Goal: Task Accomplishment & Management: Complete application form

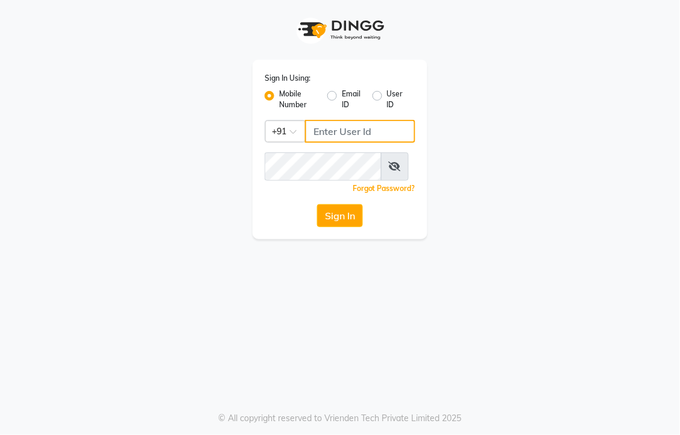
click at [348, 137] on input "Username" at bounding box center [360, 131] width 110 height 23
type input "9393027297"
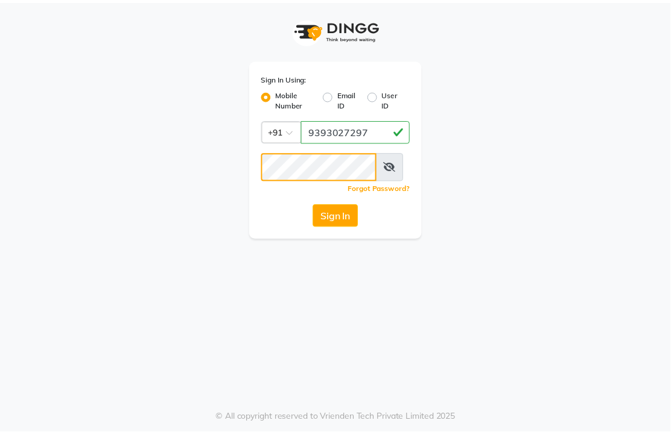
scroll to position [0, 0]
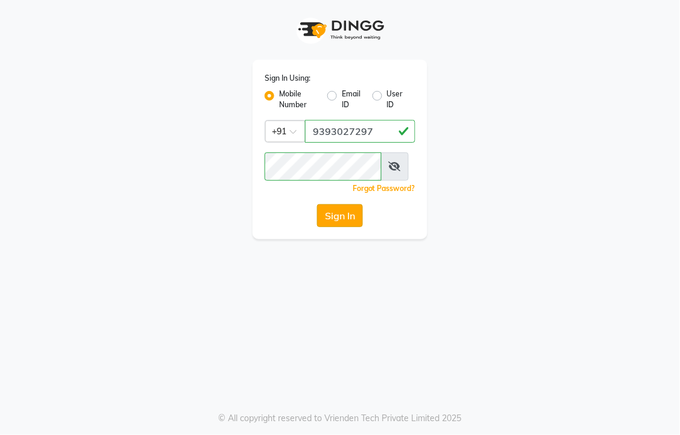
click at [326, 227] on button "Sign In" at bounding box center [340, 215] width 46 height 23
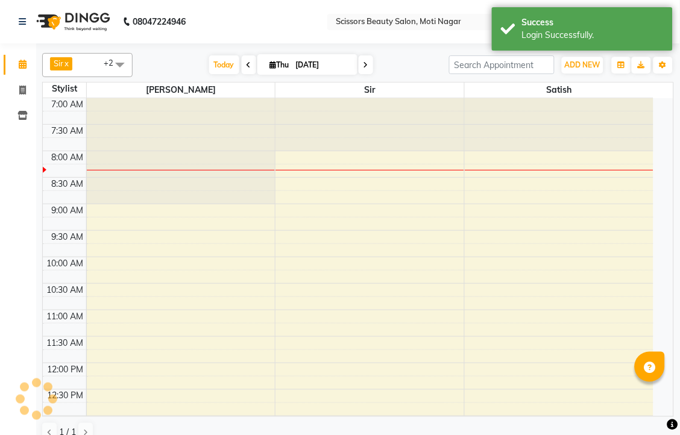
select select "en"
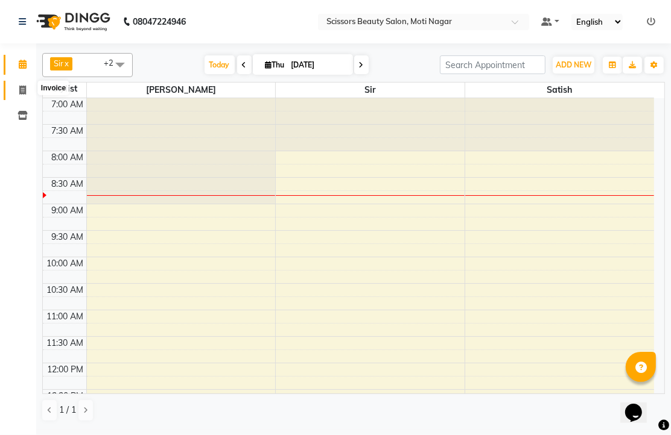
click at [21, 89] on icon at bounding box center [22, 90] width 7 height 9
select select "service"
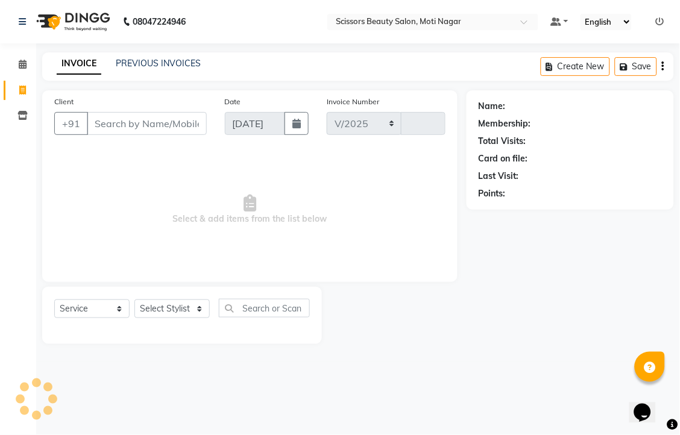
select select "7057"
type input "3222"
click at [131, 134] on input "Client" at bounding box center [147, 123] width 120 height 23
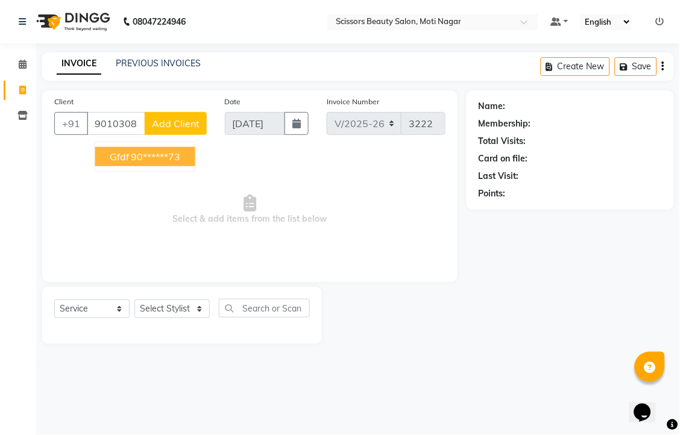
click at [181, 163] on ngb-highlight "90******73" at bounding box center [155, 157] width 49 height 12
type input "90******73"
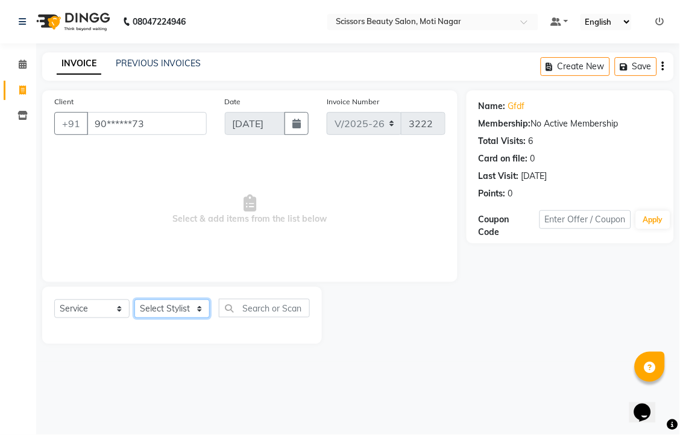
click at [159, 318] on select "Select Stylist Arman [PERSON_NAME] [PERSON_NAME] [PERSON_NAME] Sir Staff" at bounding box center [171, 309] width 75 height 19
select select "58456"
click at [139, 318] on select "Select Stylist Arman [PERSON_NAME] [PERSON_NAME] [PERSON_NAME] Sir Staff" at bounding box center [171, 309] width 75 height 19
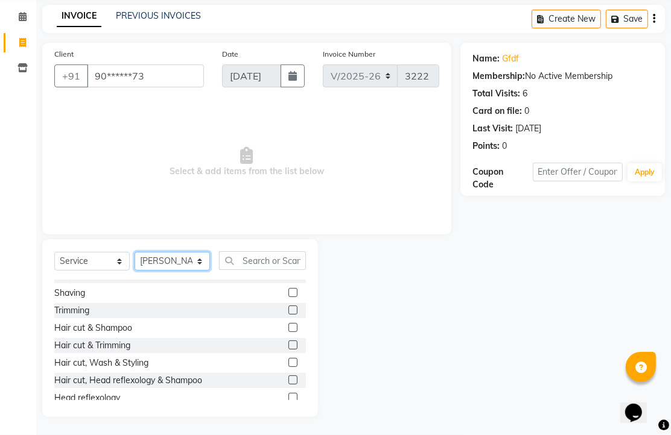
scroll to position [67, 0]
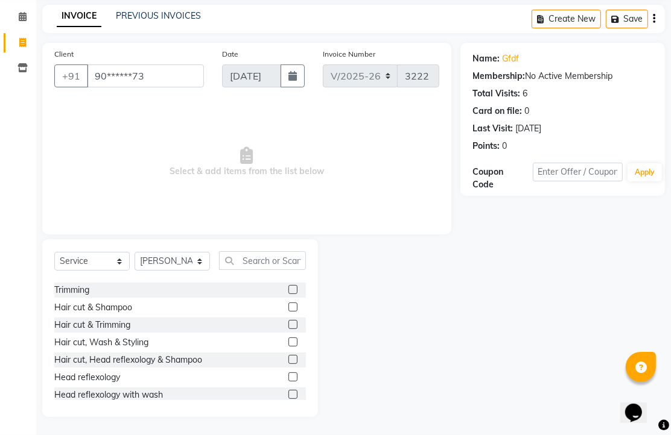
click at [288, 329] on label at bounding box center [292, 324] width 9 height 9
click at [288, 329] on input "checkbox" at bounding box center [292, 325] width 8 height 8
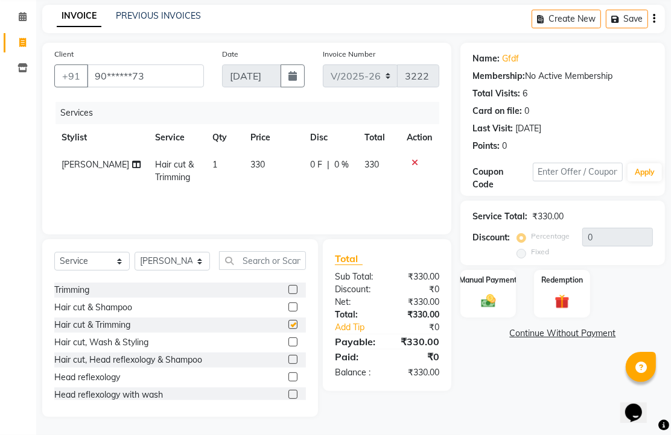
checkbox input "false"
click at [487, 299] on img at bounding box center [488, 300] width 25 height 17
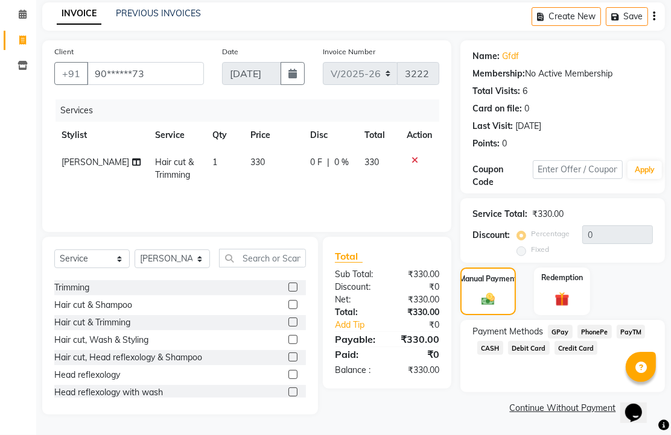
drag, startPoint x: 587, startPoint y: 329, endPoint x: 624, endPoint y: 341, distance: 38.7
click at [587, 330] on span "PhonePe" at bounding box center [594, 332] width 34 height 14
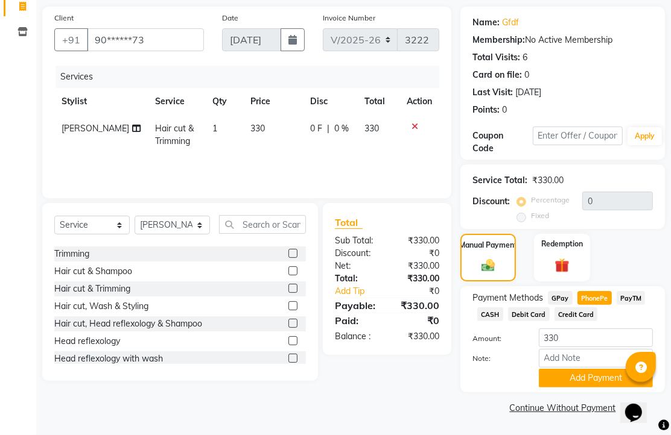
scroll to position [150, 0]
click at [587, 369] on button "Add Payment" at bounding box center [596, 378] width 114 height 19
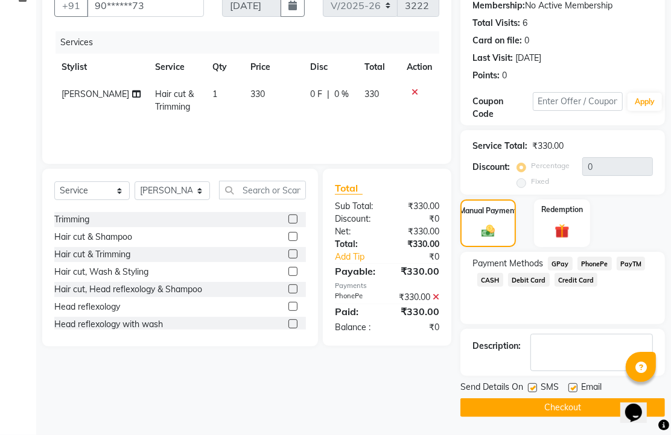
scroll to position [183, 0]
drag, startPoint x: 575, startPoint y: 379, endPoint x: 578, endPoint y: 388, distance: 9.9
click at [575, 384] on label at bounding box center [572, 388] width 9 height 9
click at [575, 385] on input "checkbox" at bounding box center [572, 389] width 8 height 8
checkbox input "false"
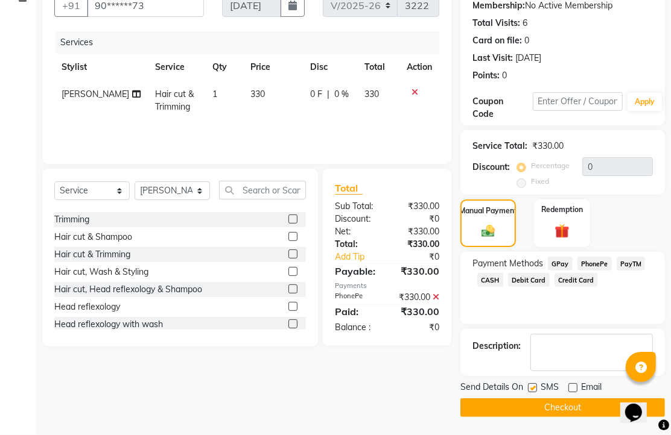
click at [577, 399] on button "Checkout" at bounding box center [562, 408] width 204 height 19
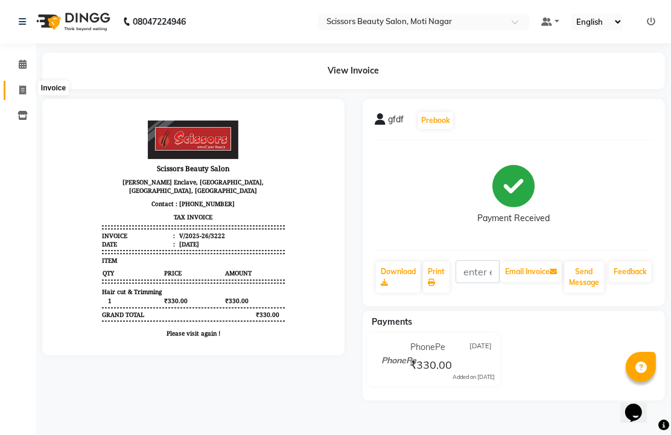
click at [17, 87] on span at bounding box center [22, 91] width 21 height 14
select select "service"
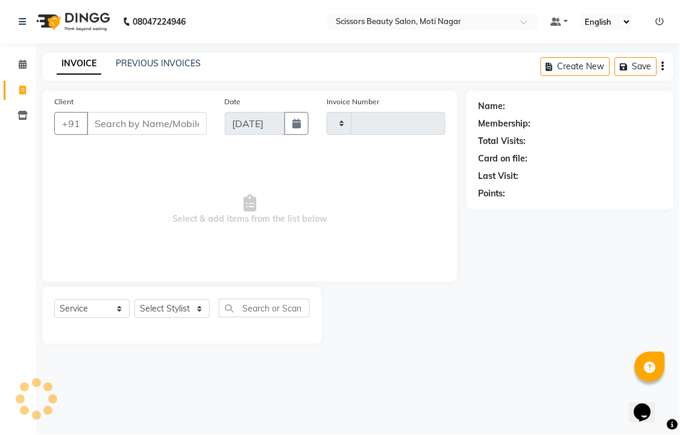
type input "3223"
select select "7057"
click at [151, 128] on input "Client" at bounding box center [147, 123] width 120 height 23
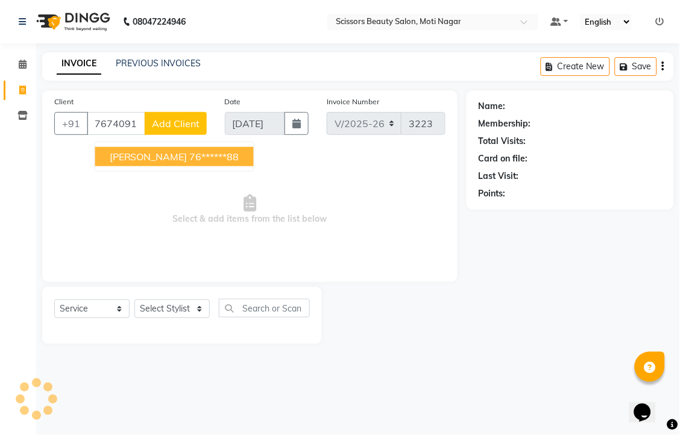
click at [232, 163] on ngb-highlight "76******88" at bounding box center [214, 157] width 49 height 12
type input "76******88"
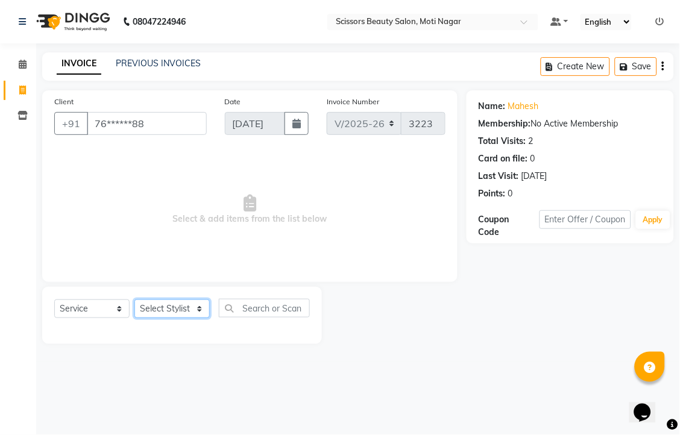
click at [171, 318] on select "Select Stylist Arman [PERSON_NAME] [PERSON_NAME] [PERSON_NAME] Sir Staff" at bounding box center [171, 309] width 75 height 19
select select "89632"
click at [139, 318] on select "Select Stylist Arman [PERSON_NAME] [PERSON_NAME] [PERSON_NAME] Sir Staff" at bounding box center [171, 309] width 75 height 19
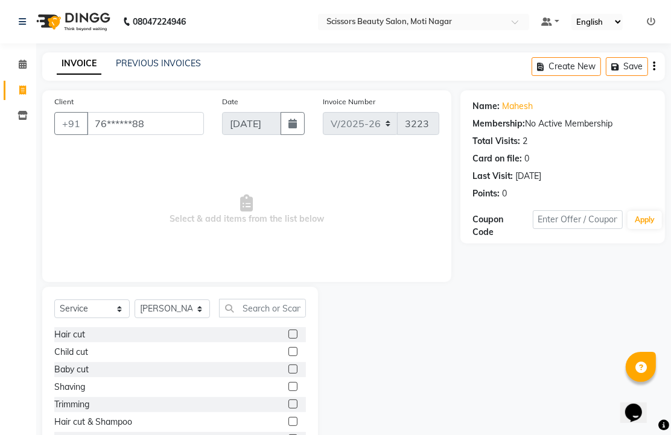
click at [288, 339] on label at bounding box center [292, 334] width 9 height 9
click at [288, 339] on input "checkbox" at bounding box center [292, 335] width 8 height 8
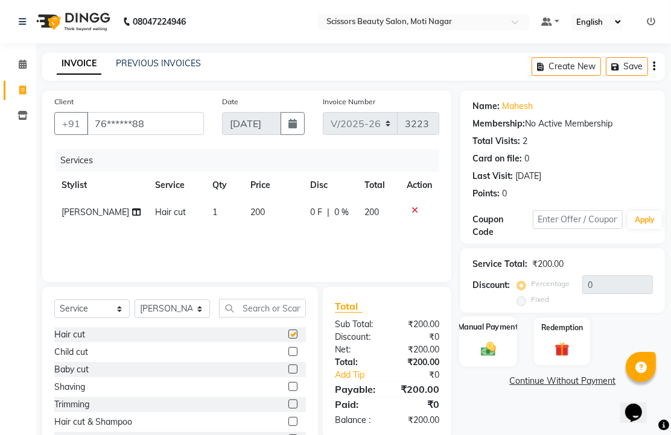
checkbox input "false"
click at [489, 358] on img at bounding box center [488, 348] width 25 height 17
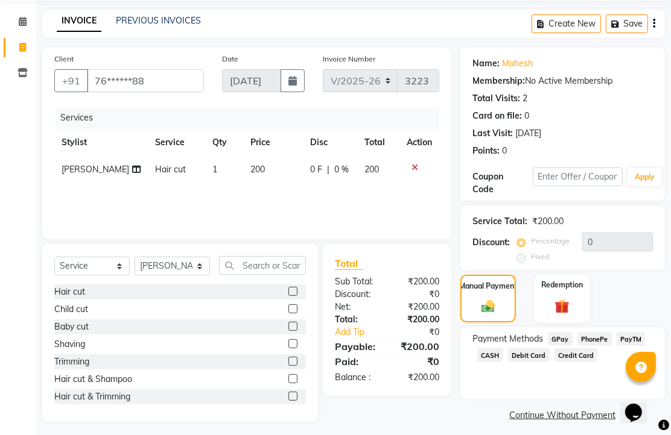
scroll to position [67, 0]
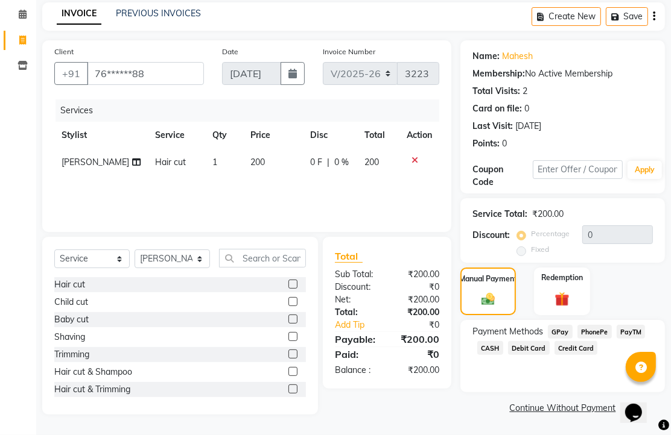
click at [608, 339] on span "PhonePe" at bounding box center [594, 332] width 34 height 14
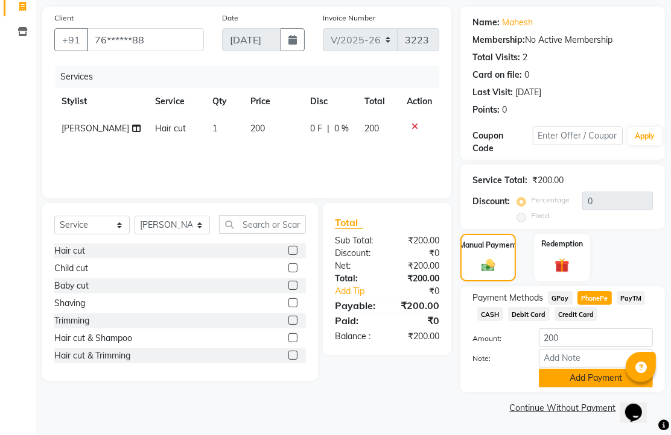
click at [573, 369] on button "Add Payment" at bounding box center [596, 378] width 114 height 19
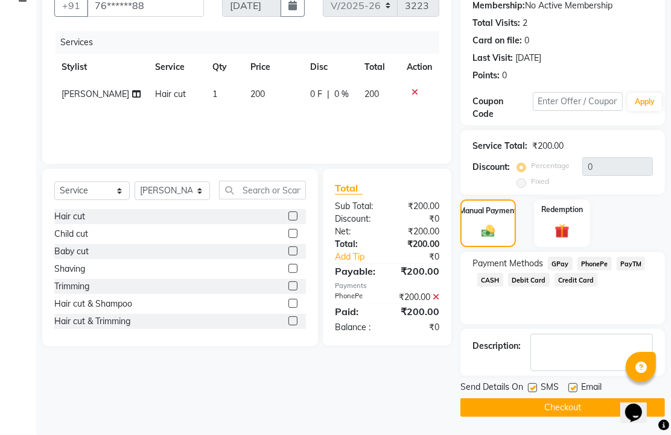
scroll to position [183, 0]
click at [577, 385] on label at bounding box center [572, 388] width 9 height 9
click at [576, 385] on input "checkbox" at bounding box center [572, 389] width 8 height 8
checkbox input "false"
click at [567, 400] on button "Checkout" at bounding box center [562, 408] width 204 height 19
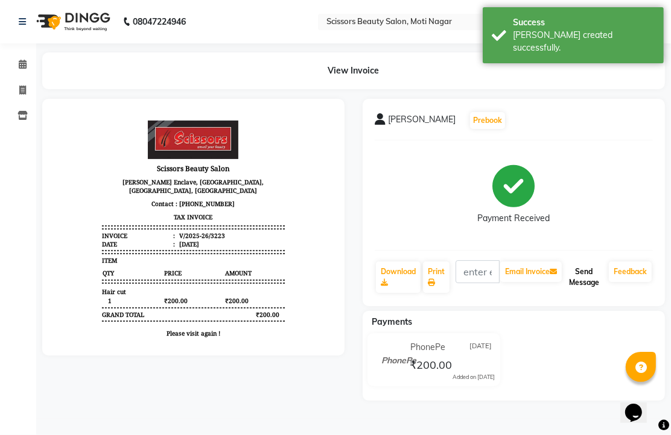
click at [585, 293] on button "Send Message" at bounding box center [584, 277] width 40 height 31
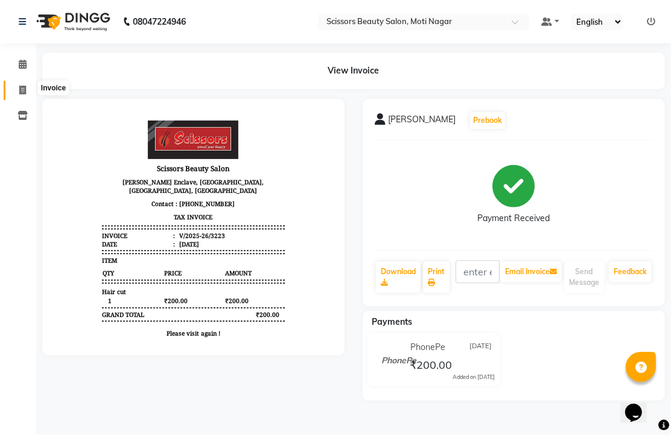
click at [24, 87] on icon at bounding box center [22, 90] width 7 height 9
select select "service"
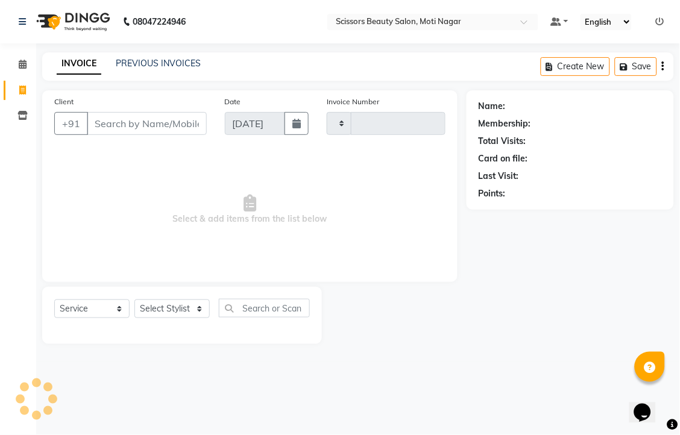
type input "3224"
select select "7057"
click at [172, 135] on input "Client" at bounding box center [147, 123] width 120 height 23
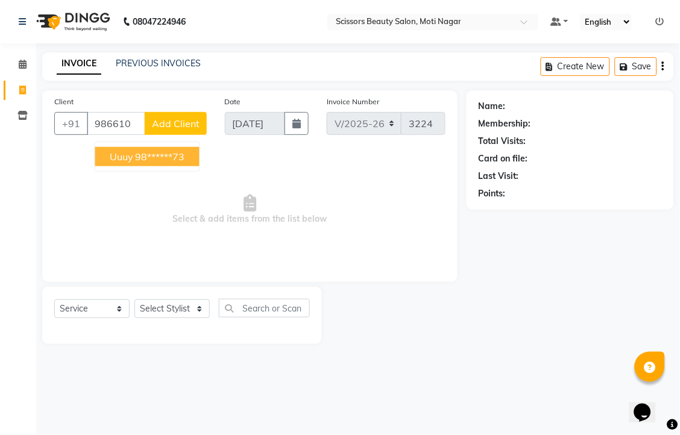
click at [161, 163] on ngb-highlight "98******73" at bounding box center [160, 157] width 49 height 12
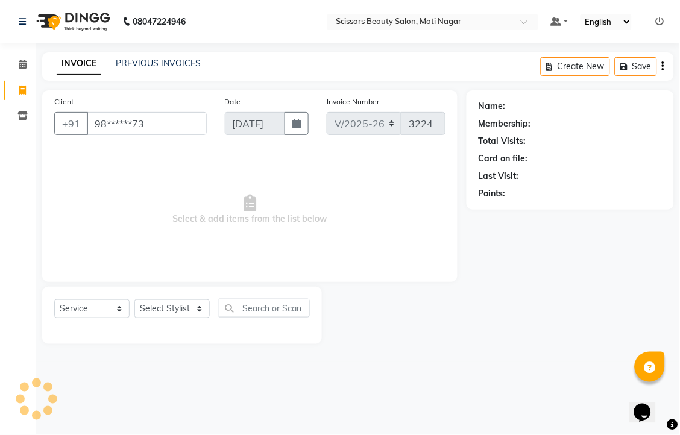
type input "98******73"
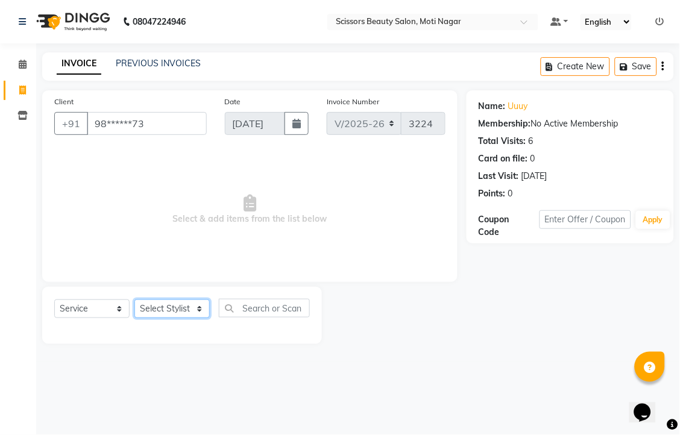
click at [169, 318] on select "Select Stylist Arman [PERSON_NAME] [PERSON_NAME] [PERSON_NAME] Sir Staff" at bounding box center [171, 309] width 75 height 19
select select "58456"
click at [139, 318] on select "Select Stylist Arman [PERSON_NAME] [PERSON_NAME] [PERSON_NAME] Sir Staff" at bounding box center [171, 309] width 75 height 19
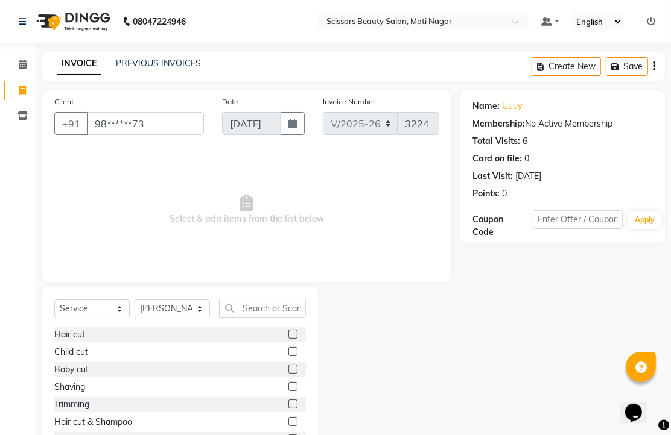
click at [288, 339] on label at bounding box center [292, 334] width 9 height 9
click at [288, 339] on input "checkbox" at bounding box center [292, 335] width 8 height 8
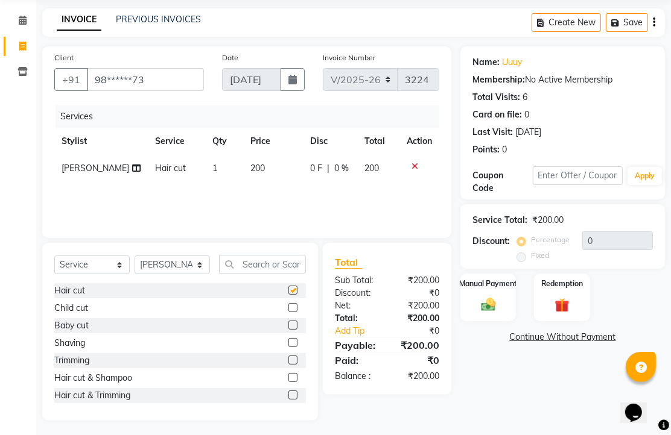
checkbox input "false"
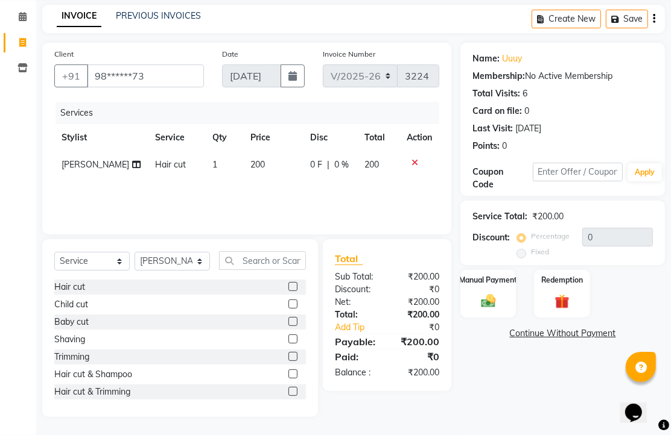
scroll to position [67, 0]
click at [488, 310] on img at bounding box center [488, 300] width 25 height 17
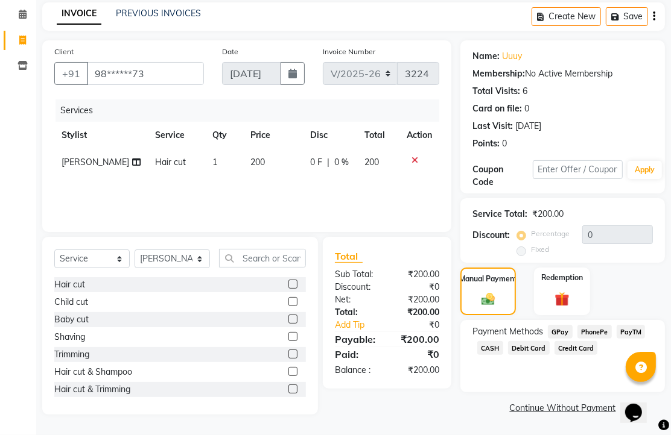
click at [595, 339] on span "PhonePe" at bounding box center [594, 332] width 34 height 14
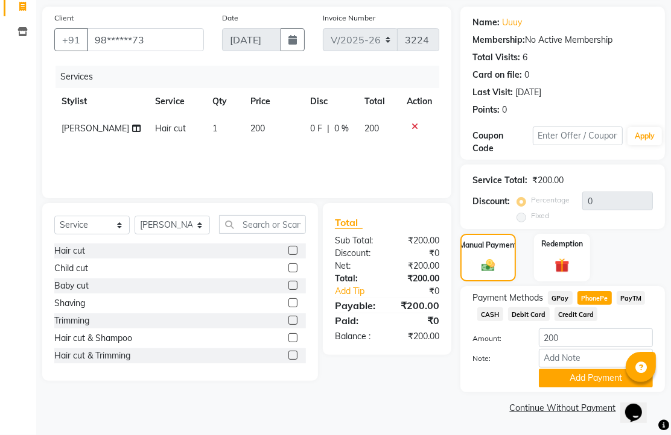
click at [595, 369] on button "Add Payment" at bounding box center [596, 378] width 114 height 19
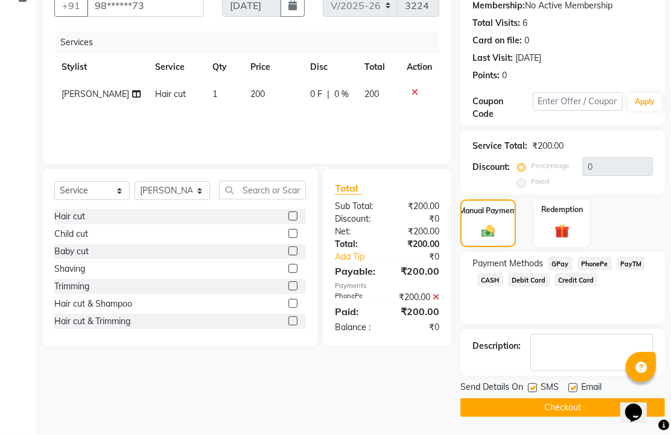
scroll to position [183, 0]
click at [577, 384] on label at bounding box center [572, 388] width 9 height 9
click at [576, 385] on input "checkbox" at bounding box center [572, 389] width 8 height 8
checkbox input "false"
click at [575, 400] on button "Checkout" at bounding box center [562, 408] width 204 height 19
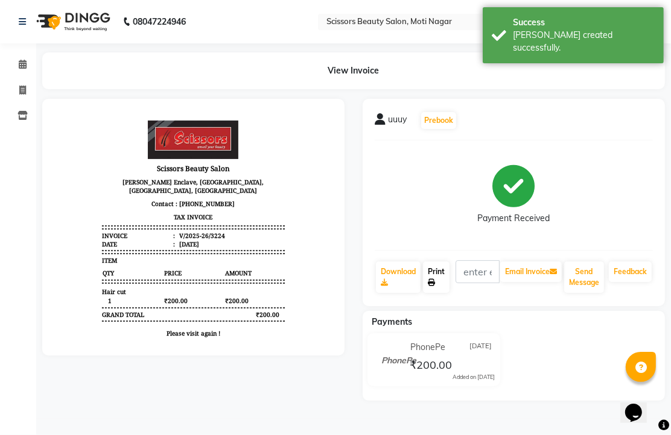
click at [443, 293] on link "Print" at bounding box center [436, 277] width 27 height 31
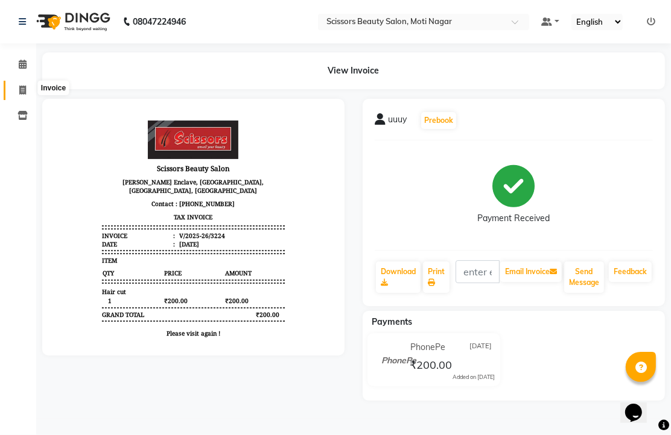
click at [23, 91] on icon at bounding box center [22, 90] width 7 height 9
select select "service"
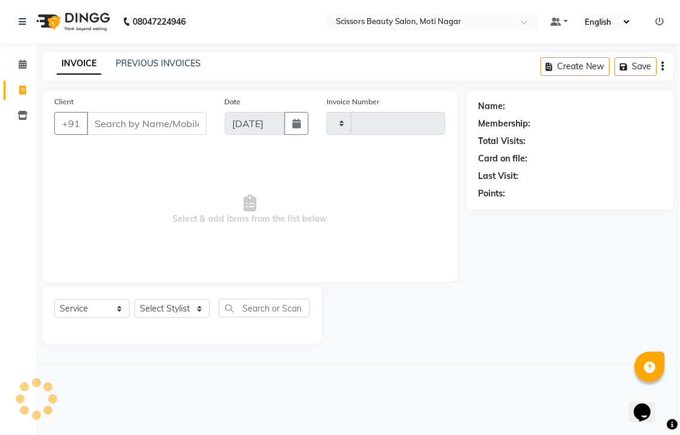
type input "3225"
select select "7057"
click at [153, 131] on input "Client" at bounding box center [147, 123] width 120 height 23
click at [174, 135] on input "Client" at bounding box center [147, 123] width 120 height 23
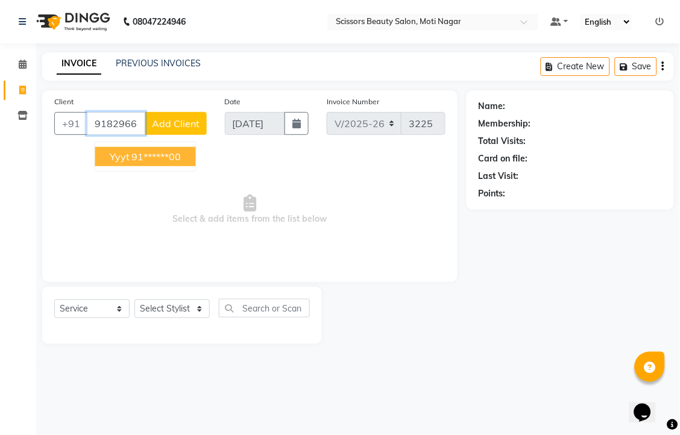
click at [196, 166] on button "yyyt 91******00" at bounding box center [145, 156] width 101 height 19
type input "91******00"
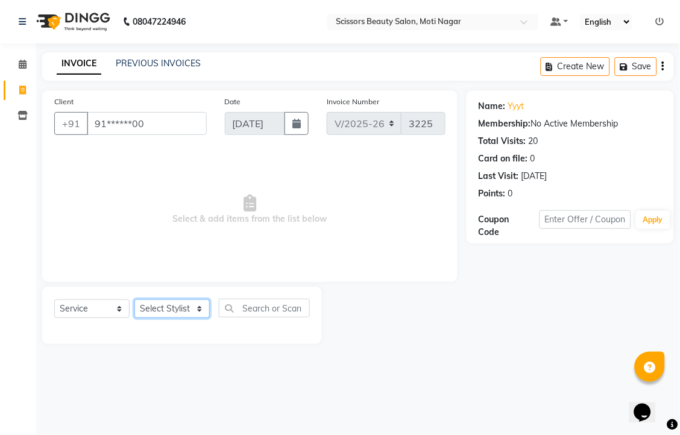
click at [183, 318] on select "Select Stylist Arman [PERSON_NAME] [PERSON_NAME] [PERSON_NAME] Sir Staff" at bounding box center [171, 309] width 75 height 19
select select "58456"
click at [139, 318] on select "Select Stylist Arman [PERSON_NAME] [PERSON_NAME] [PERSON_NAME] Sir Staff" at bounding box center [171, 309] width 75 height 19
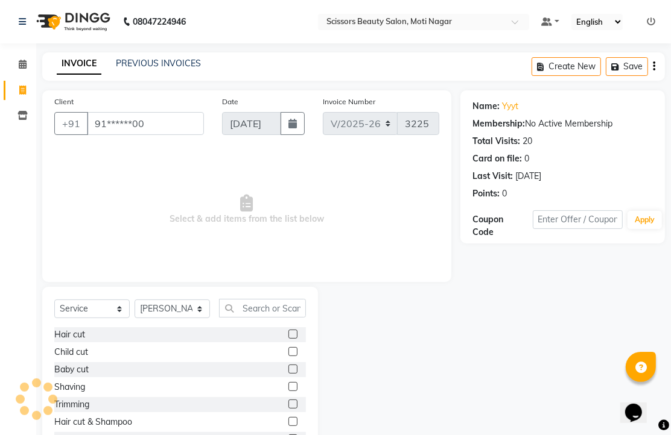
click at [288, 391] on label at bounding box center [292, 386] width 9 height 9
click at [288, 391] on input "checkbox" at bounding box center [292, 388] width 8 height 8
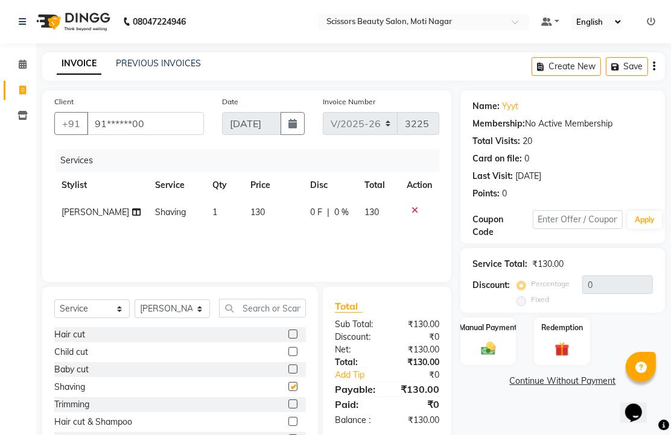
checkbox input "false"
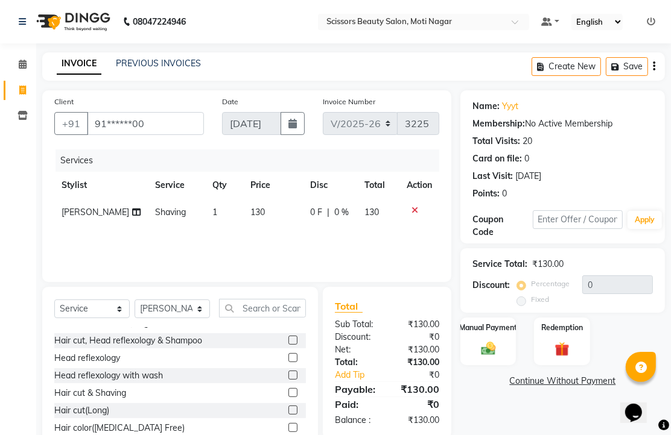
scroll to position [201, 0]
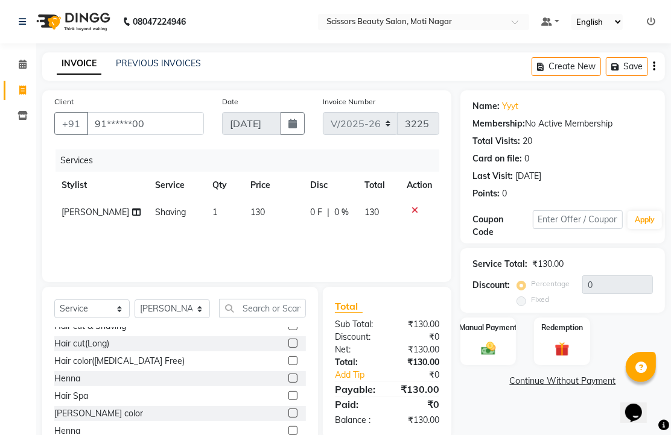
click at [288, 365] on label at bounding box center [292, 360] width 9 height 9
click at [288, 365] on input "checkbox" at bounding box center [292, 362] width 8 height 8
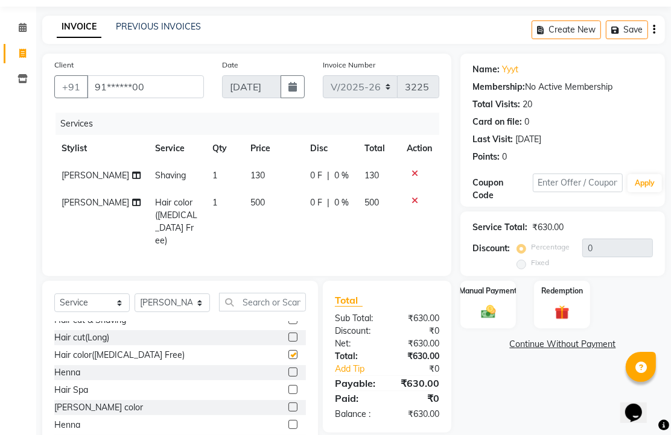
checkbox input "false"
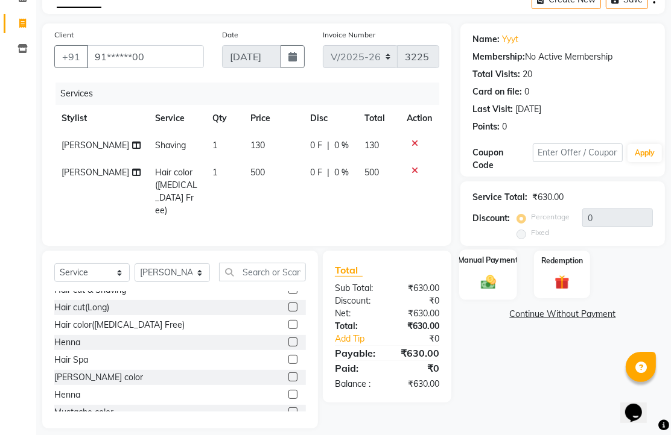
click at [485, 291] on img at bounding box center [488, 281] width 25 height 17
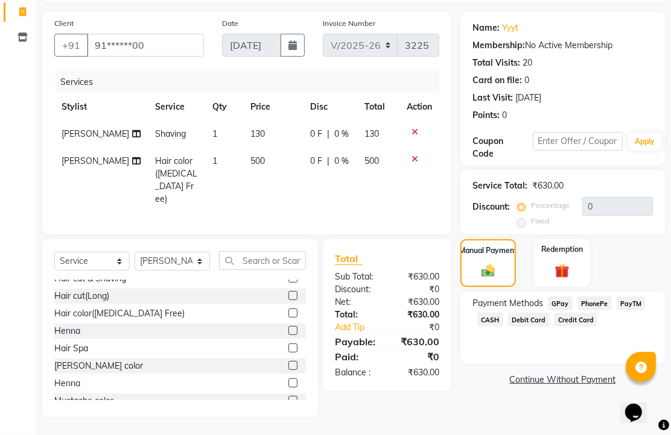
scroll to position [134, 0]
click at [598, 313] on span "Credit Card" at bounding box center [575, 320] width 43 height 14
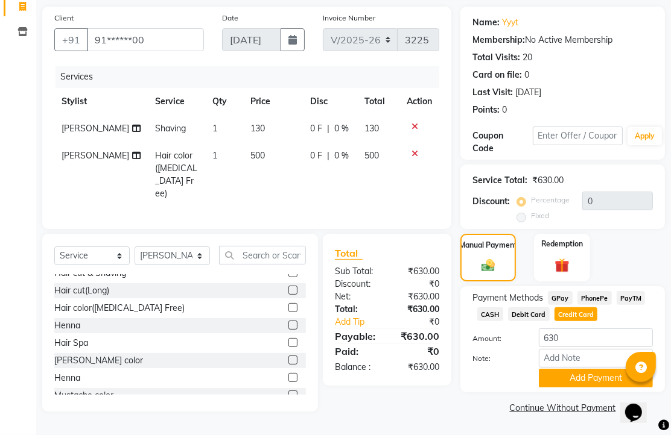
scroll to position [151, 0]
click at [577, 373] on button "Add Payment" at bounding box center [596, 378] width 114 height 19
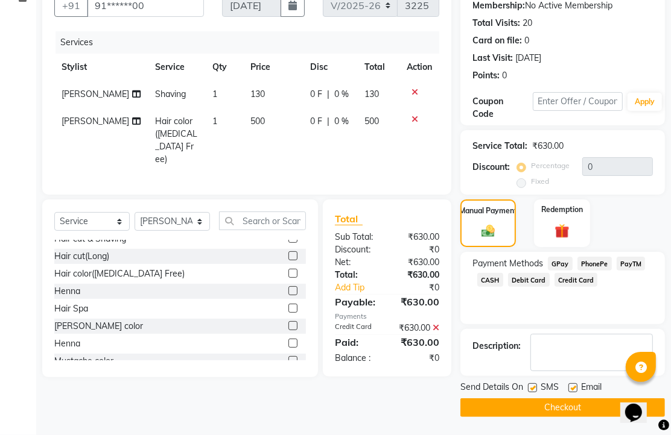
scroll to position [189, 0]
click at [577, 384] on label at bounding box center [572, 388] width 9 height 9
click at [576, 385] on input "checkbox" at bounding box center [572, 389] width 8 height 8
checkbox input "false"
click at [552, 399] on button "Checkout" at bounding box center [562, 408] width 204 height 19
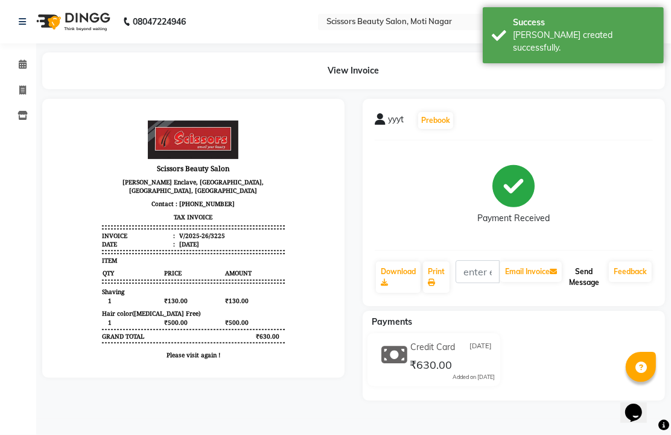
click at [574, 292] on button "Send Message" at bounding box center [584, 277] width 40 height 31
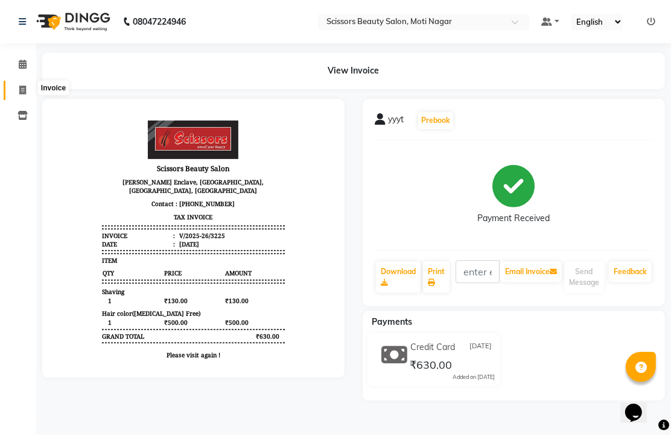
click at [25, 92] on icon at bounding box center [22, 90] width 7 height 9
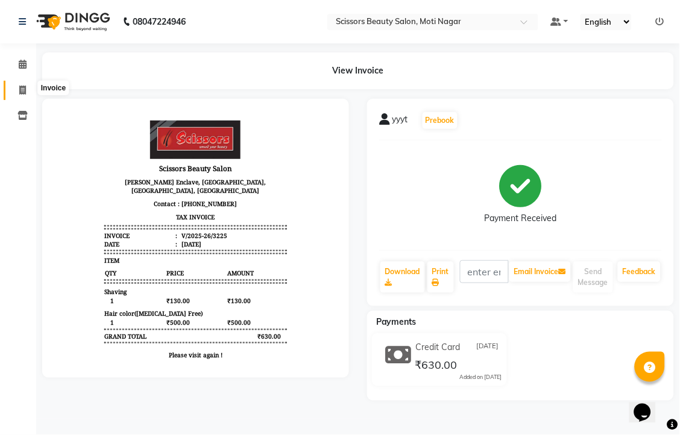
select select "service"
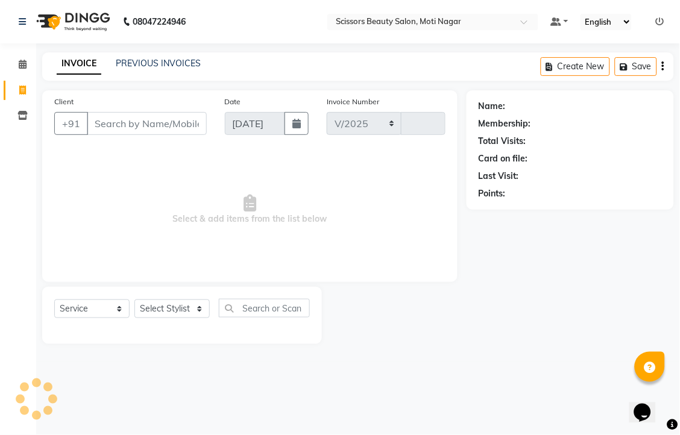
select select "7057"
type input "3226"
click at [172, 135] on input "Client" at bounding box center [147, 123] width 120 height 23
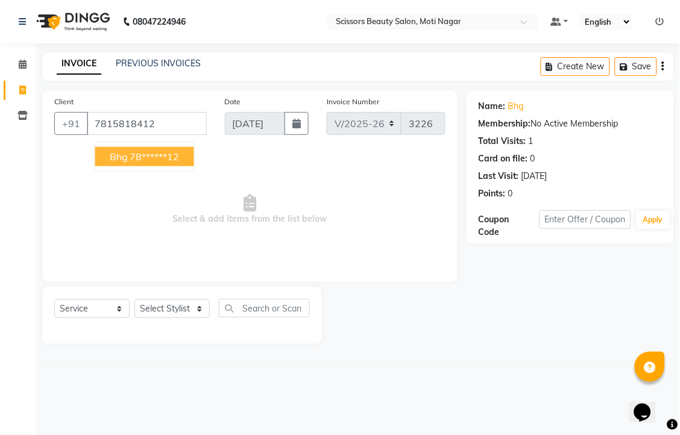
drag, startPoint x: 177, startPoint y: 169, endPoint x: 160, endPoint y: 212, distance: 46.6
click at [177, 163] on ngb-highlight "78******12" at bounding box center [154, 157] width 49 height 12
type input "78******12"
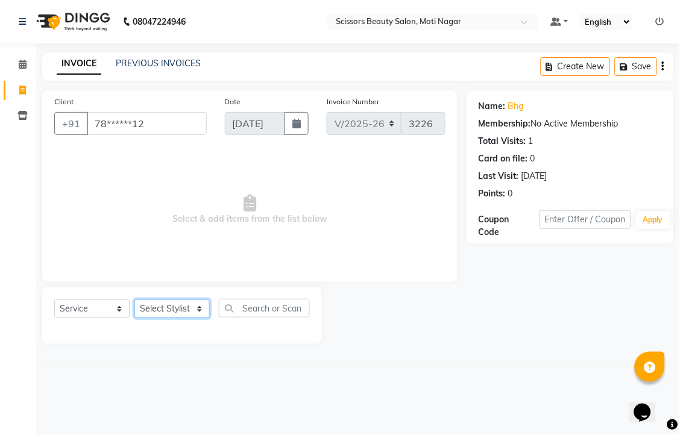
click at [172, 318] on select "Select Stylist Arman [PERSON_NAME] [PERSON_NAME] [PERSON_NAME] Sir Staff" at bounding box center [171, 309] width 75 height 19
select select "89632"
click at [139, 318] on select "Select Stylist Arman [PERSON_NAME] [PERSON_NAME] [PERSON_NAME] Sir Staff" at bounding box center [171, 309] width 75 height 19
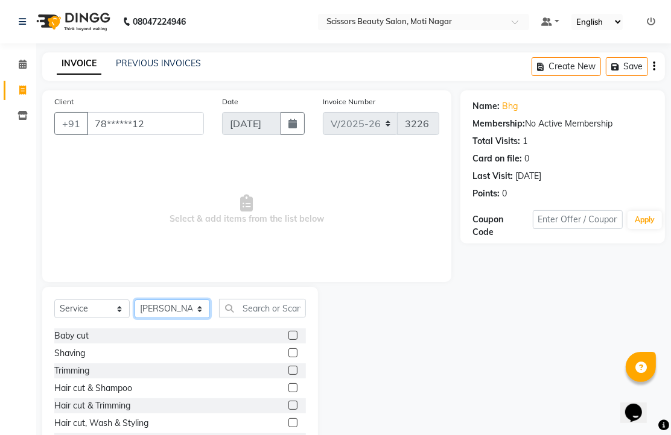
scroll to position [67, 0]
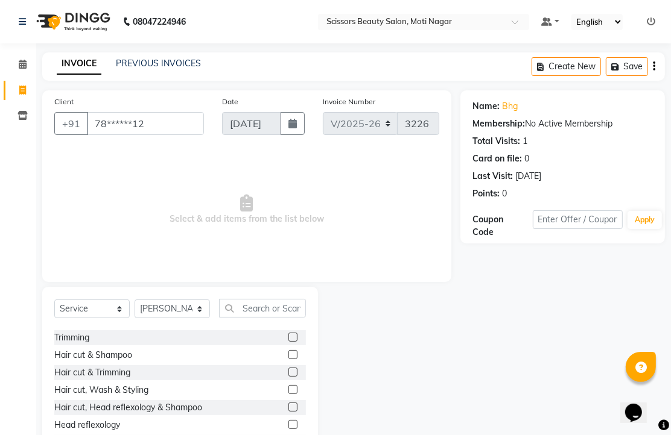
click at [288, 377] on label at bounding box center [292, 372] width 9 height 9
click at [288, 377] on input "checkbox" at bounding box center [292, 373] width 8 height 8
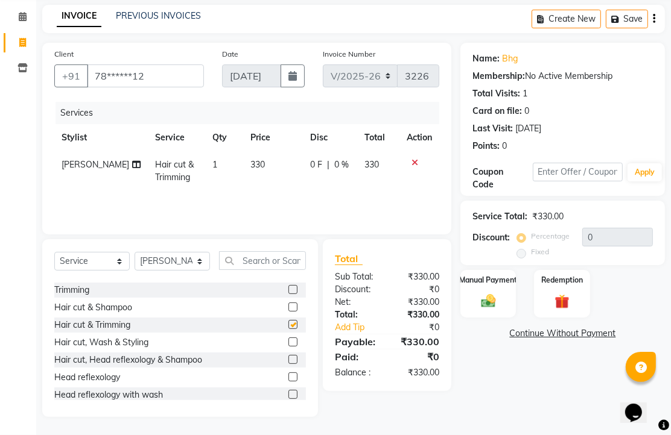
checkbox input "false"
click at [486, 297] on img at bounding box center [488, 300] width 25 height 17
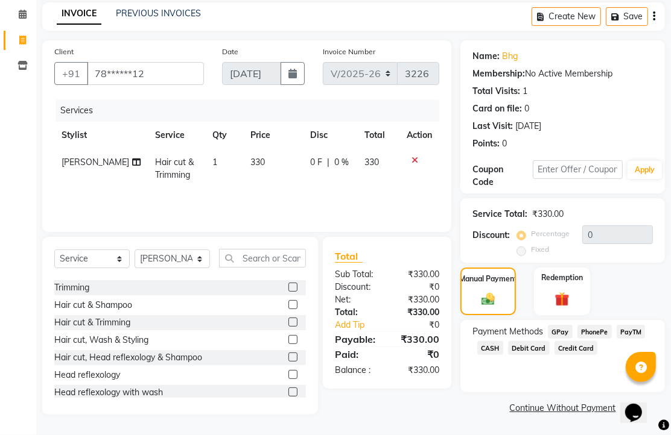
click at [589, 333] on span "PhonePe" at bounding box center [594, 332] width 34 height 14
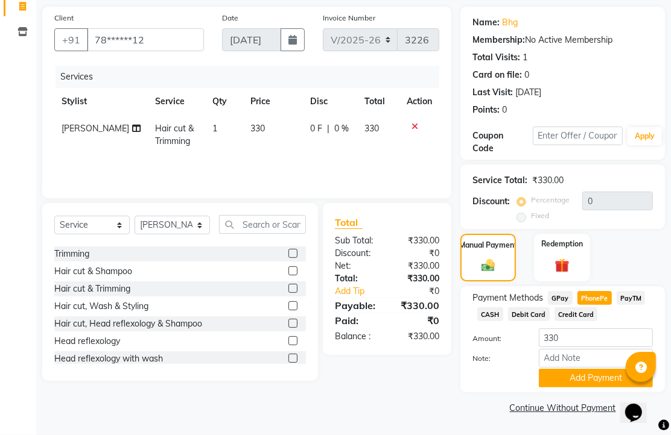
scroll to position [150, 0]
click at [572, 370] on button "Add Payment" at bounding box center [596, 378] width 114 height 19
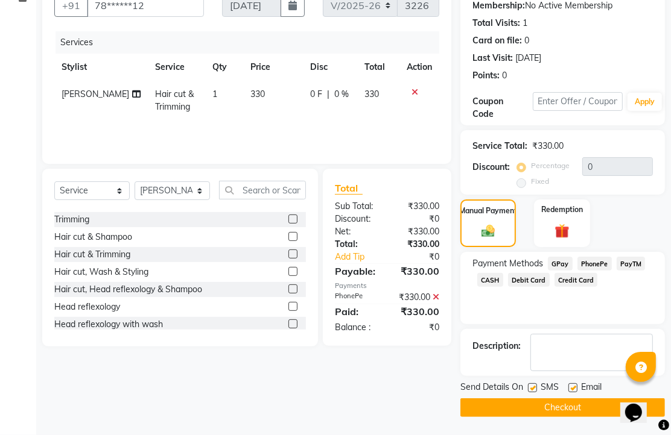
scroll to position [183, 0]
click at [574, 384] on label at bounding box center [572, 388] width 9 height 9
click at [574, 385] on input "checkbox" at bounding box center [572, 389] width 8 height 8
checkbox input "false"
click at [570, 406] on button "Checkout" at bounding box center [562, 408] width 204 height 19
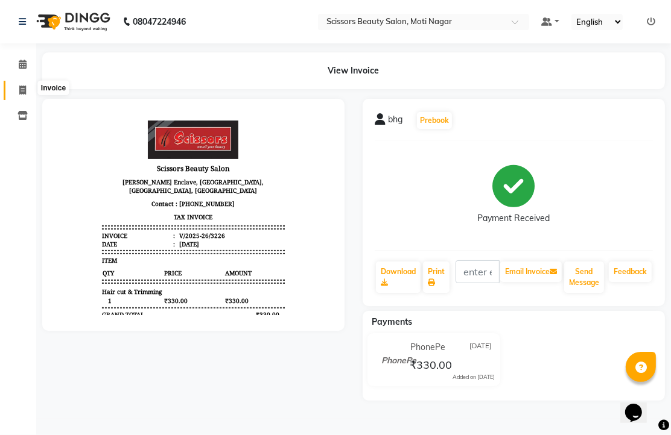
click at [16, 84] on span at bounding box center [22, 91] width 21 height 14
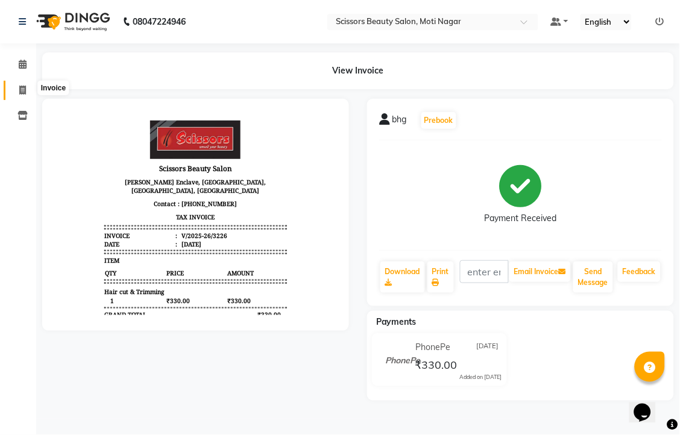
select select "service"
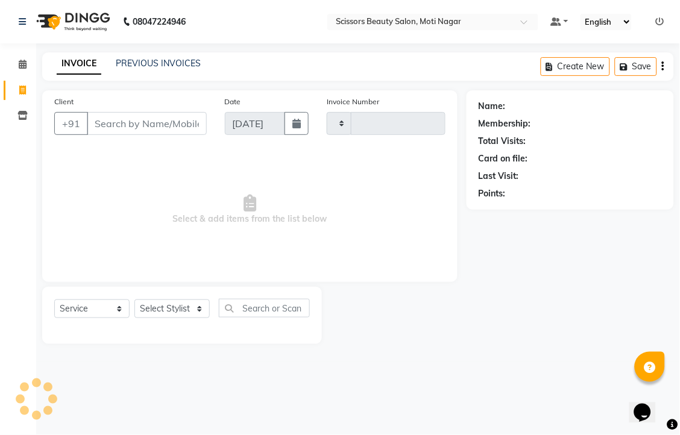
drag, startPoint x: 143, startPoint y: 143, endPoint x: 136, endPoint y: 145, distance: 7.5
click at [143, 135] on input "Client" at bounding box center [147, 123] width 120 height 23
type input "3227"
select select "7057"
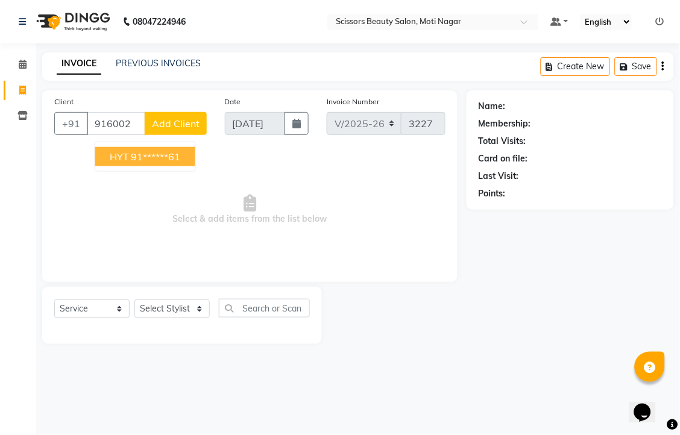
click at [181, 163] on ngb-highlight "91******61" at bounding box center [155, 157] width 49 height 12
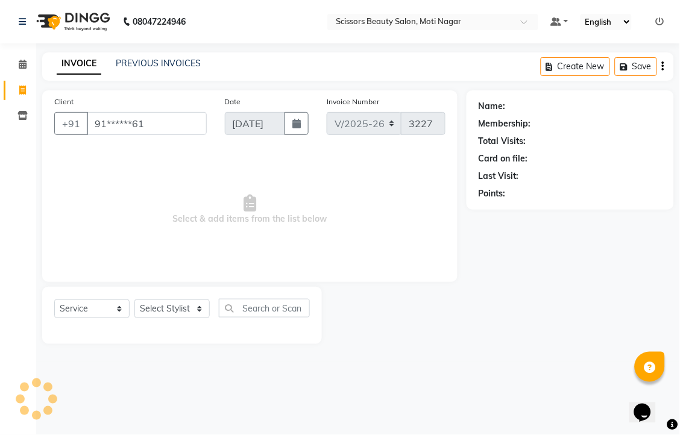
type input "91******61"
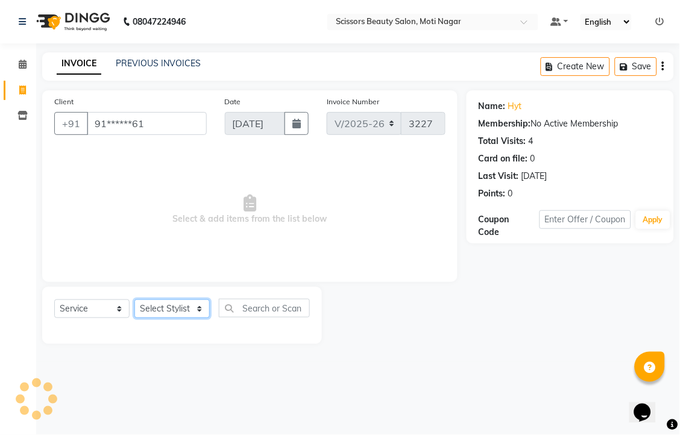
drag, startPoint x: 184, startPoint y: 338, endPoint x: 186, endPoint y: 330, distance: 8.0
click at [184, 318] on select "Select Stylist Arman [PERSON_NAME] [PERSON_NAME] [PERSON_NAME] Sir Staff" at bounding box center [171, 309] width 75 height 19
select select "58456"
click at [139, 318] on select "Select Stylist Arman [PERSON_NAME] [PERSON_NAME] [PERSON_NAME] Sir Staff" at bounding box center [171, 309] width 75 height 19
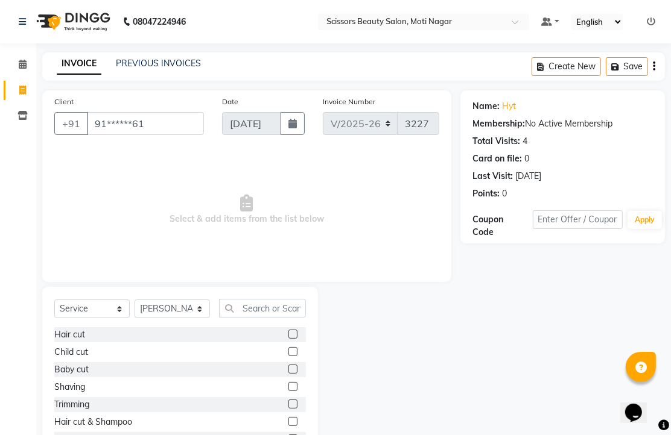
click at [288, 339] on label at bounding box center [292, 334] width 9 height 9
click at [288, 339] on input "checkbox" at bounding box center [292, 335] width 8 height 8
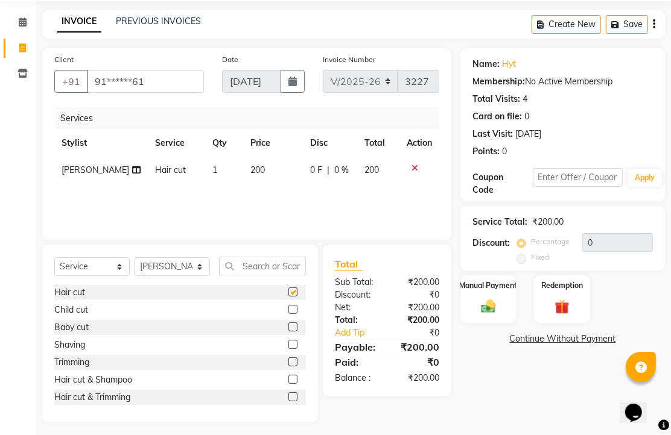
checkbox input "false"
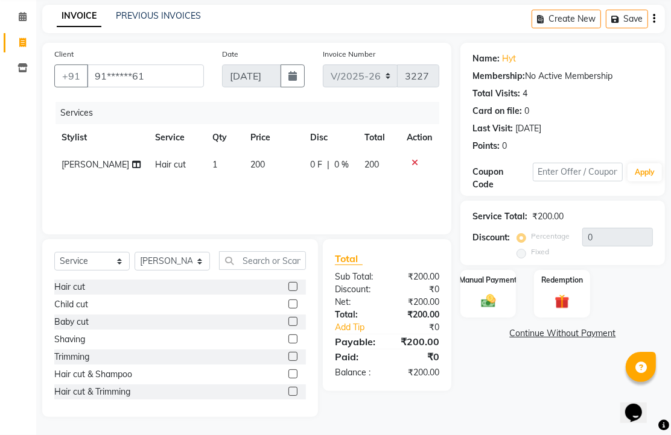
scroll to position [95, 0]
click at [492, 298] on img at bounding box center [488, 300] width 25 height 17
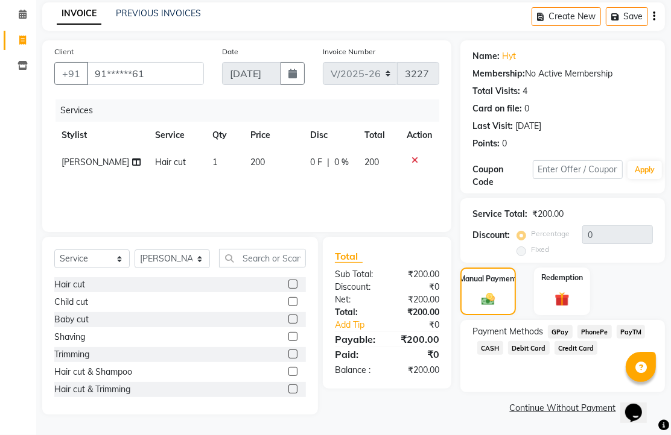
click at [503, 348] on span "CASH" at bounding box center [490, 348] width 26 height 14
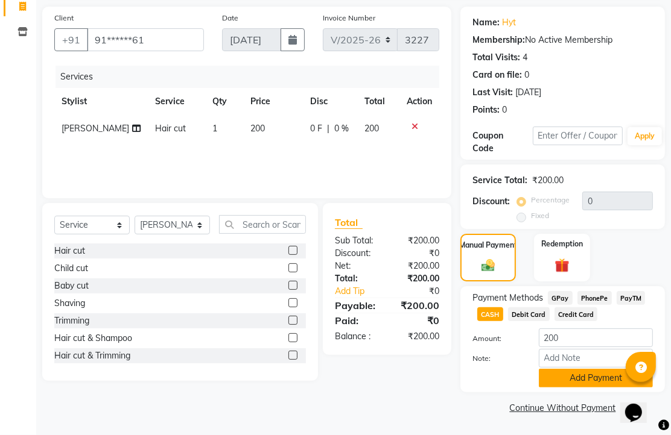
click at [558, 369] on button "Add Payment" at bounding box center [596, 378] width 114 height 19
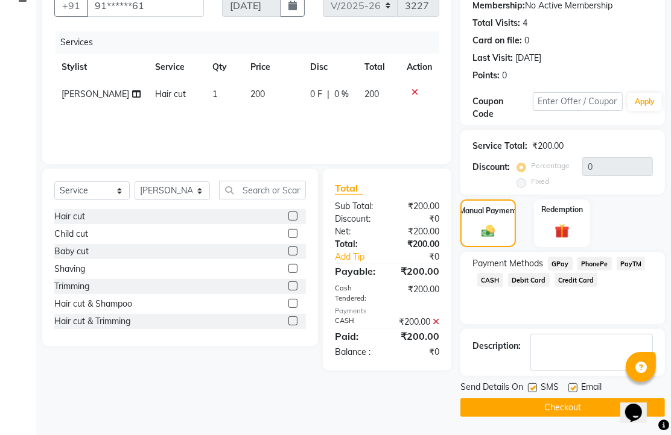
scroll to position [183, 0]
click at [577, 384] on label at bounding box center [572, 388] width 9 height 9
click at [576, 385] on input "checkbox" at bounding box center [572, 389] width 8 height 8
checkbox input "false"
click at [544, 400] on button "Checkout" at bounding box center [562, 408] width 204 height 19
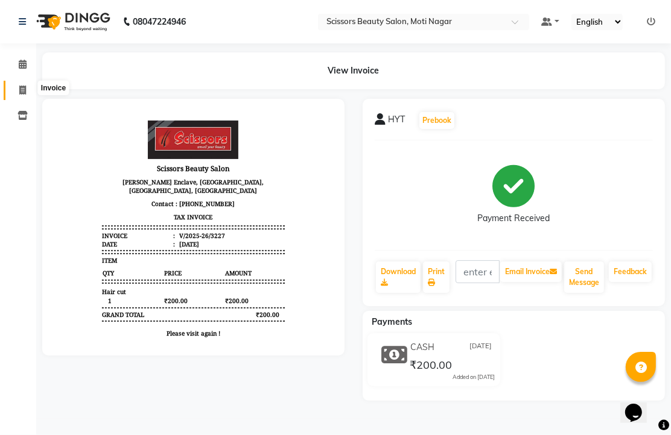
click at [19, 86] on icon at bounding box center [22, 90] width 7 height 9
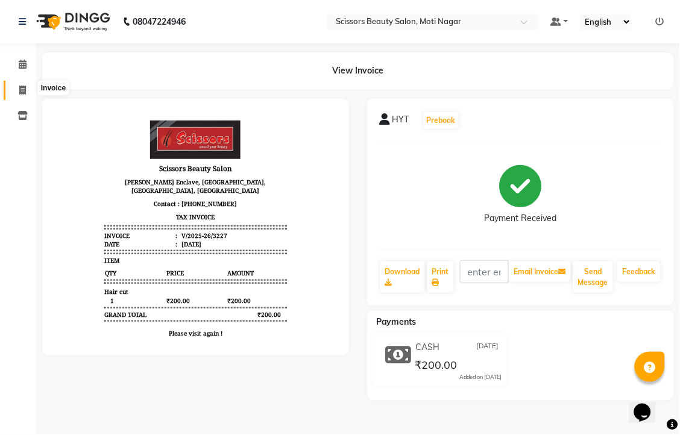
select select "service"
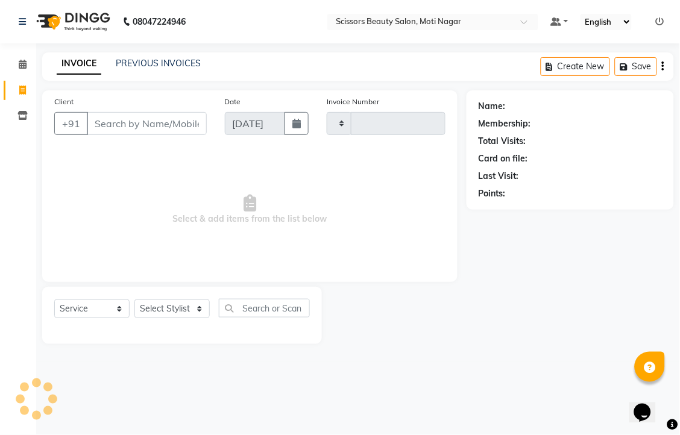
type input "3228"
select select "7057"
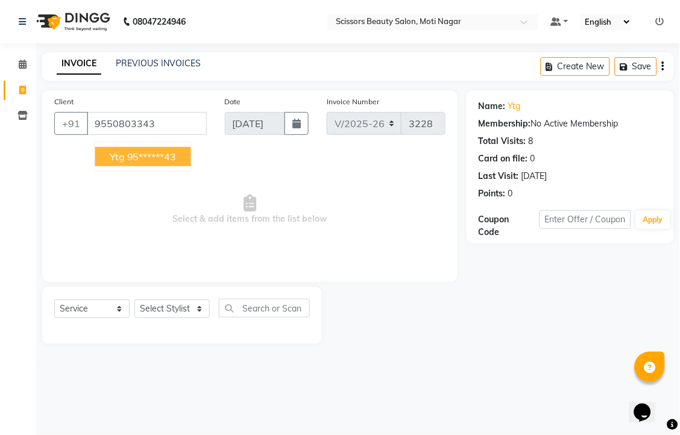
click at [177, 163] on ngb-highlight "95******43" at bounding box center [151, 157] width 49 height 12
type input "95******43"
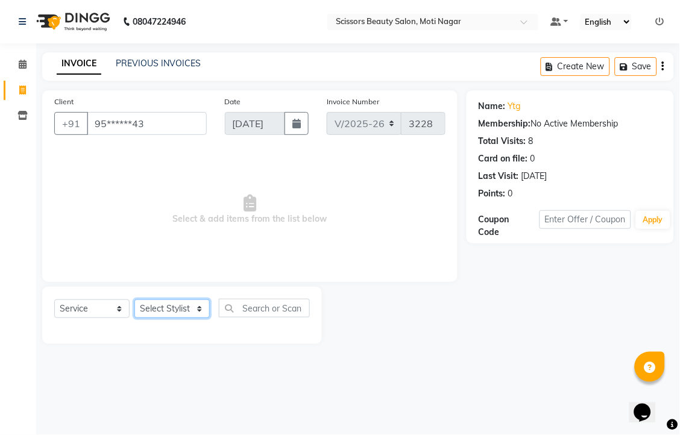
click at [169, 318] on select "Select Stylist Arman [PERSON_NAME] [PERSON_NAME] [PERSON_NAME] Sir Staff" at bounding box center [171, 309] width 75 height 19
select select "81450"
click at [139, 318] on select "Select Stylist Arman [PERSON_NAME] [PERSON_NAME] [PERSON_NAME] Sir Staff" at bounding box center [171, 309] width 75 height 19
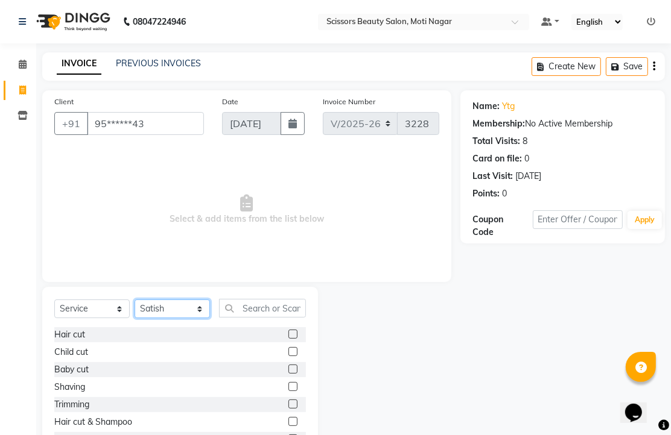
scroll to position [67, 0]
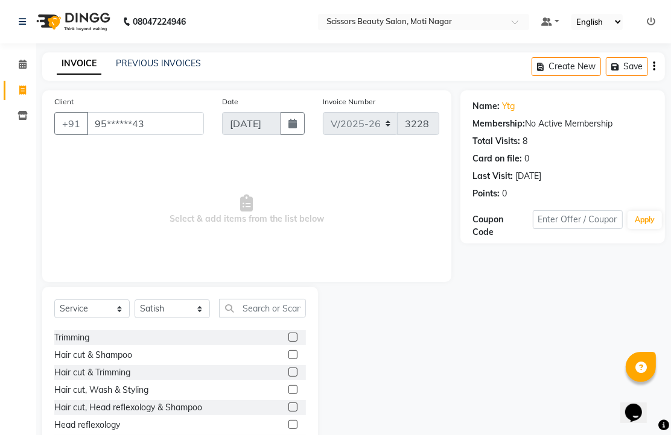
click at [288, 377] on label at bounding box center [292, 372] width 9 height 9
click at [288, 377] on input "checkbox" at bounding box center [292, 373] width 8 height 8
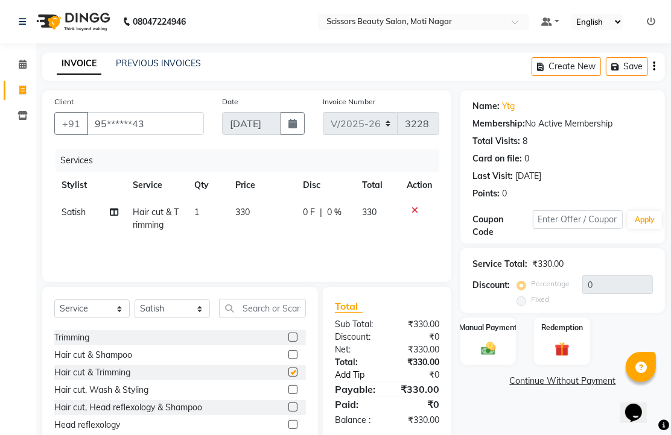
checkbox input "false"
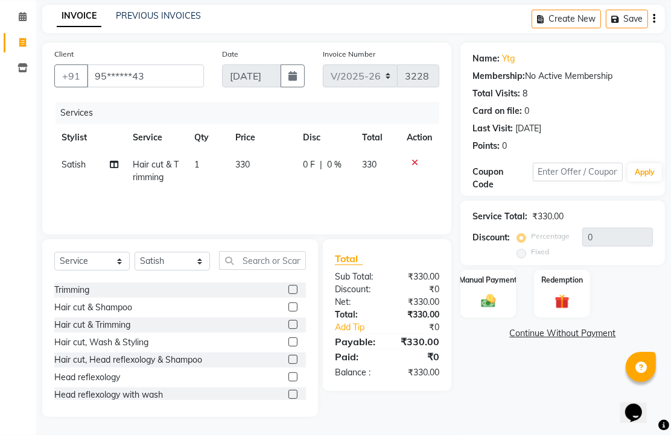
scroll to position [95, 0]
click at [481, 297] on img at bounding box center [488, 300] width 25 height 17
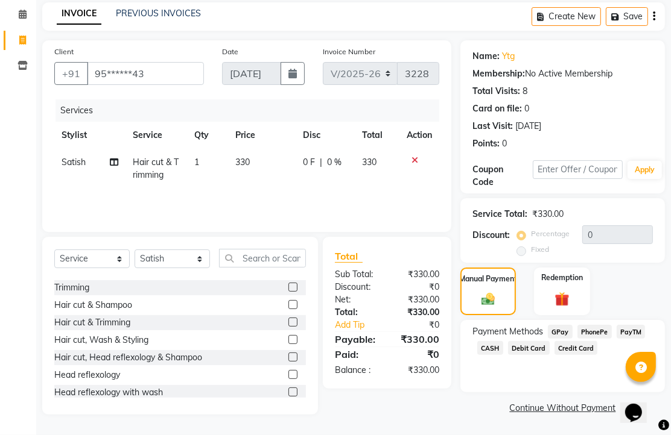
scroll to position [98, 0]
click at [602, 325] on span "PhonePe" at bounding box center [594, 332] width 34 height 14
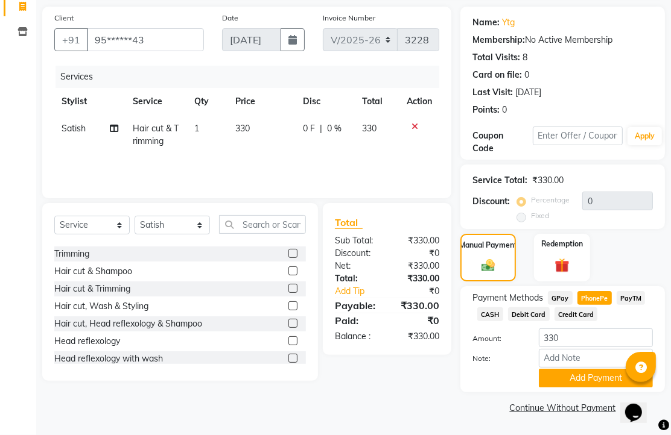
scroll to position [150, 0]
click at [602, 374] on button "Add Payment" at bounding box center [596, 378] width 114 height 19
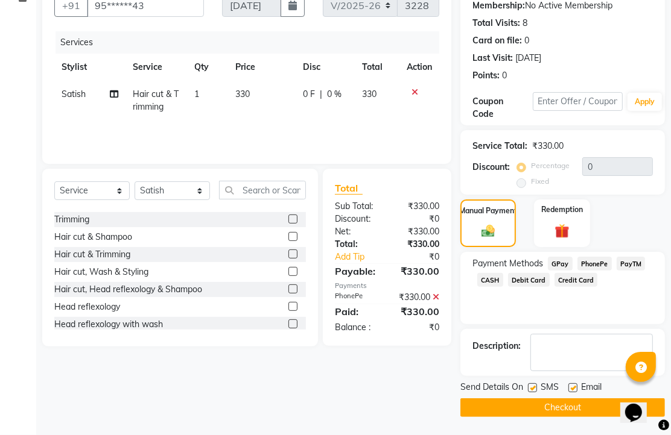
scroll to position [183, 0]
click at [577, 384] on label at bounding box center [572, 388] width 9 height 9
click at [576, 385] on input "checkbox" at bounding box center [572, 389] width 8 height 8
checkbox input "false"
click at [579, 400] on button "Checkout" at bounding box center [562, 408] width 204 height 19
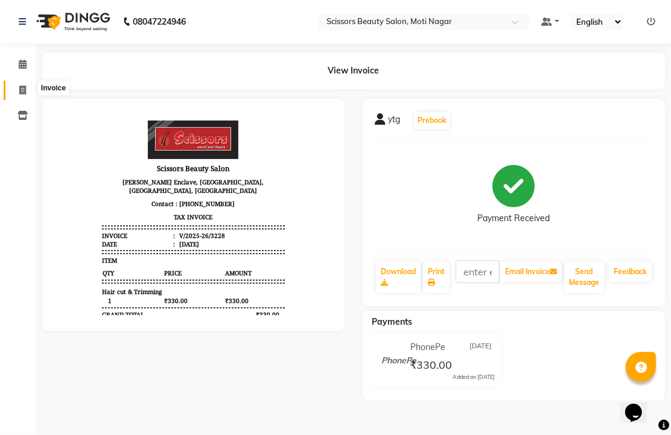
click at [21, 93] on icon at bounding box center [22, 90] width 7 height 9
select select "service"
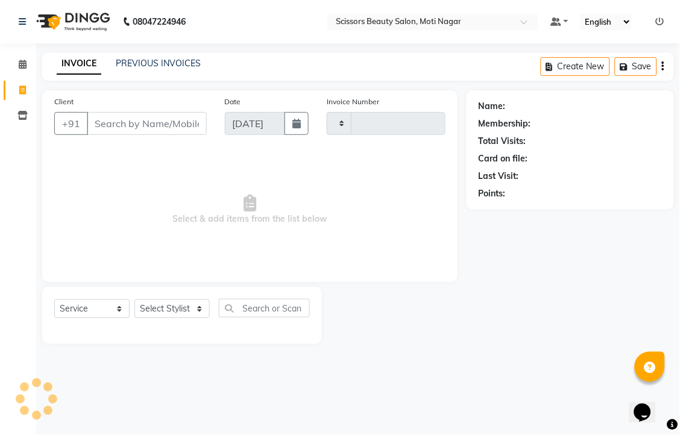
type input "3229"
select select "7057"
click at [156, 135] on input "Client" at bounding box center [147, 123] width 120 height 23
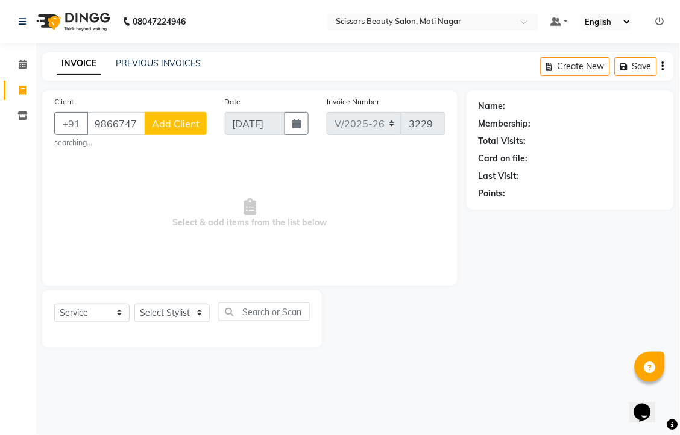
type input "9866747483"
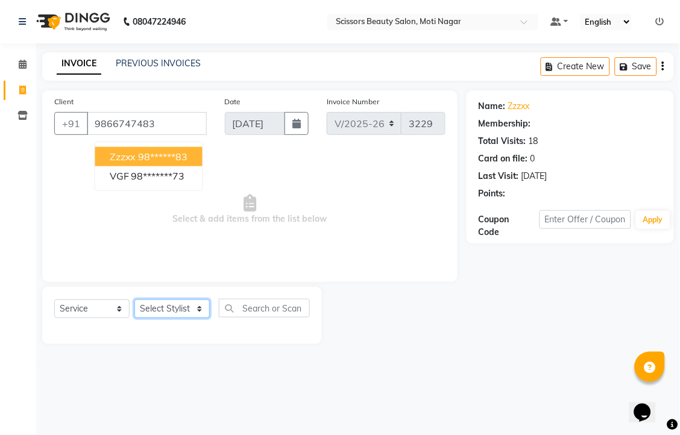
click at [165, 318] on select "Select Stylist Arman [PERSON_NAME] [PERSON_NAME] [PERSON_NAME] Sir Staff" at bounding box center [171, 309] width 75 height 19
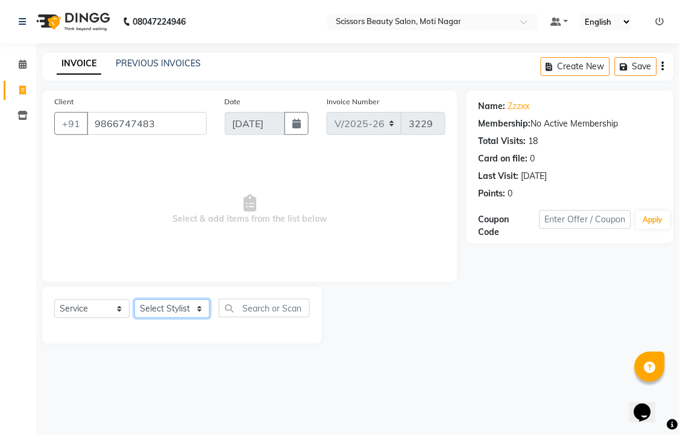
select select "58456"
click at [139, 318] on select "Select Stylist Arman [PERSON_NAME] [PERSON_NAME] [PERSON_NAME] Sir Staff" at bounding box center [171, 309] width 75 height 19
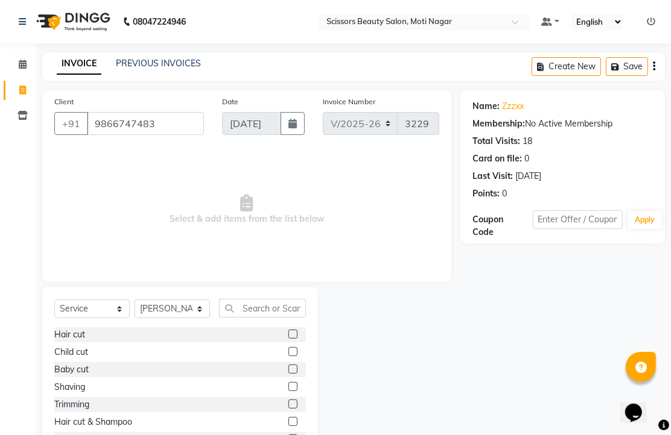
click at [288, 343] on div at bounding box center [296, 334] width 17 height 15
click at [288, 339] on label at bounding box center [292, 334] width 9 height 9
click at [288, 339] on input "checkbox" at bounding box center [292, 335] width 8 height 8
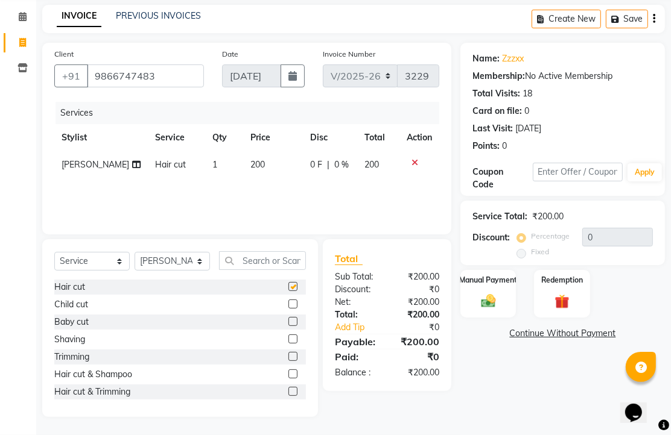
checkbox input "false"
click at [488, 300] on img at bounding box center [488, 300] width 25 height 17
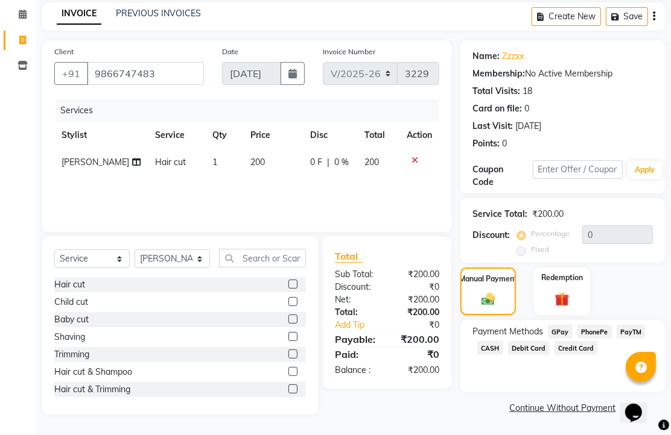
scroll to position [98, 0]
click at [593, 326] on span "PhonePe" at bounding box center [594, 332] width 34 height 14
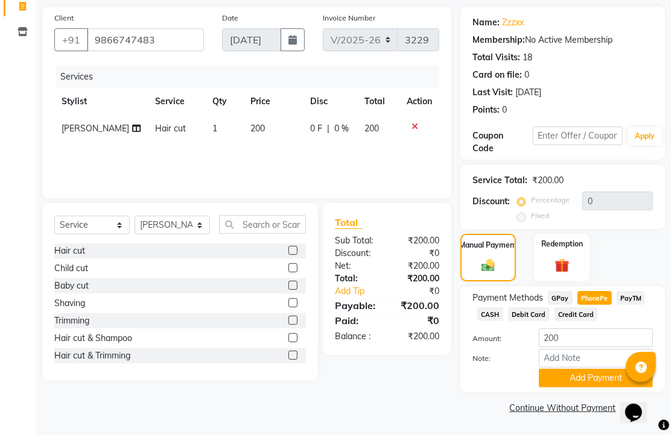
scroll to position [150, 0]
click at [587, 369] on button "Add Payment" at bounding box center [596, 378] width 114 height 19
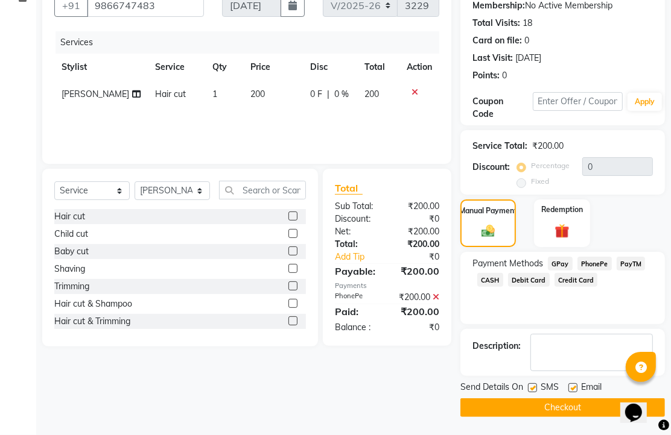
scroll to position [183, 0]
click at [577, 387] on label at bounding box center [572, 388] width 9 height 9
click at [576, 387] on input "checkbox" at bounding box center [572, 389] width 8 height 8
checkbox input "false"
click at [576, 403] on button "Checkout" at bounding box center [562, 408] width 204 height 19
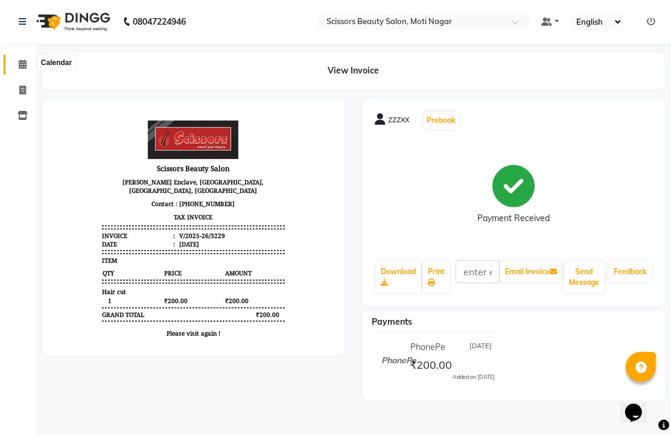
click at [20, 65] on icon at bounding box center [23, 64] width 8 height 9
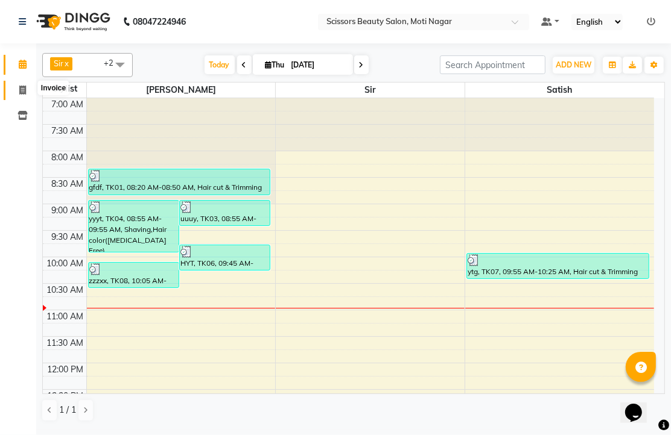
click at [16, 93] on span at bounding box center [22, 91] width 21 height 14
select select "service"
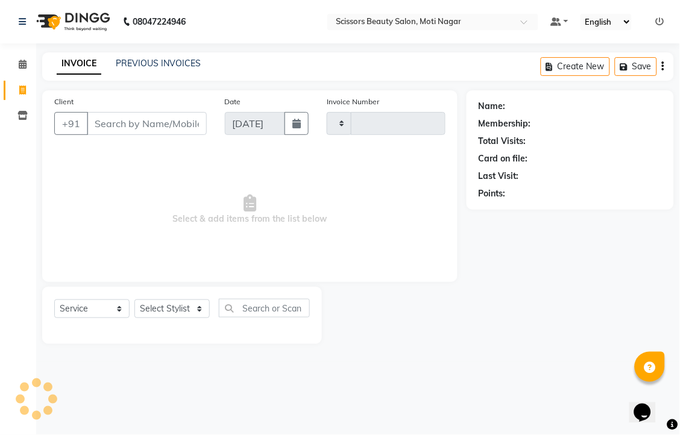
type input "3230"
select select "7057"
click at [142, 135] on input "Client" at bounding box center [147, 123] width 120 height 23
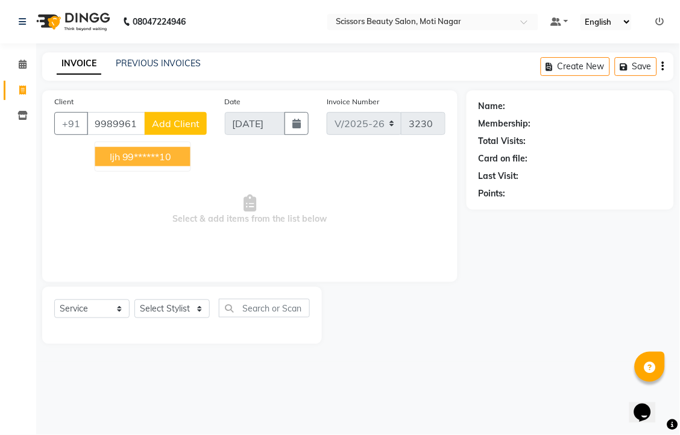
click at [172, 163] on ngb-highlight "99******10" at bounding box center [146, 157] width 49 height 12
type input "99******10"
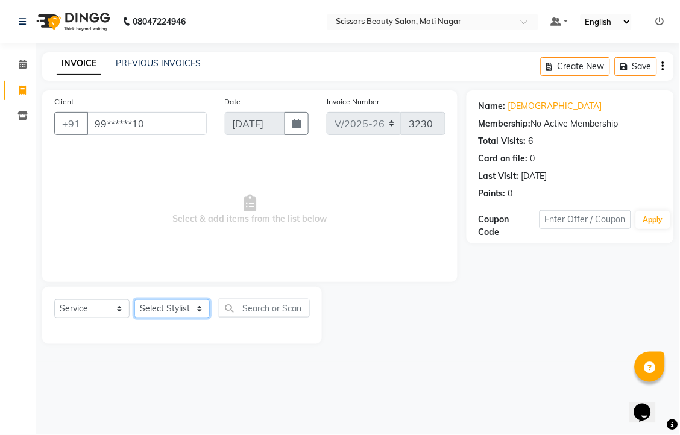
click at [157, 318] on select "Select Stylist Arman [PERSON_NAME] [PERSON_NAME] [PERSON_NAME] Sir Staff" at bounding box center [171, 309] width 75 height 19
select select "89632"
click at [139, 318] on select "Select Stylist Arman [PERSON_NAME] [PERSON_NAME] [PERSON_NAME] Sir Staff" at bounding box center [171, 309] width 75 height 19
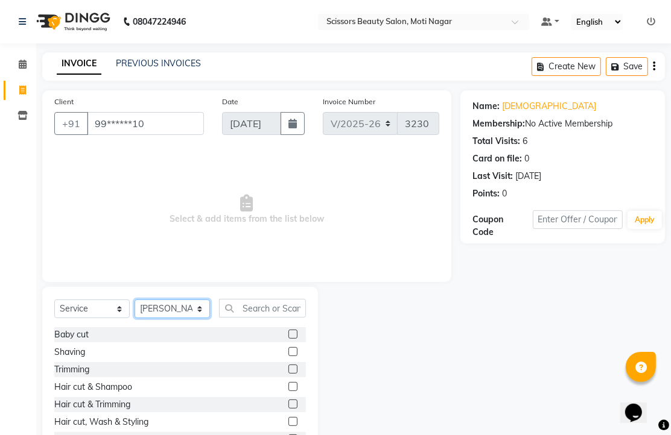
scroll to position [67, 0]
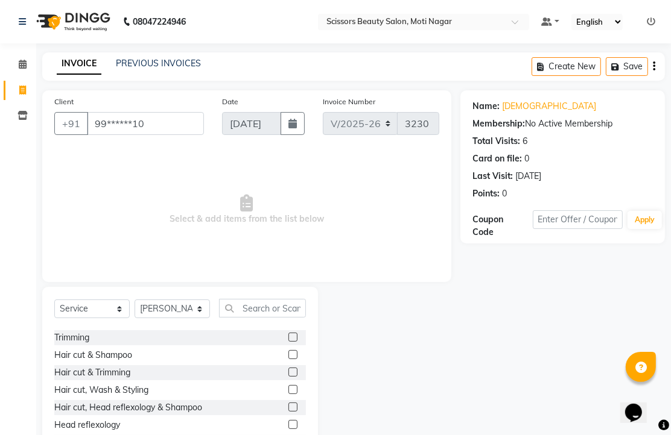
click at [288, 377] on label at bounding box center [292, 372] width 9 height 9
click at [288, 377] on input "checkbox" at bounding box center [292, 373] width 8 height 8
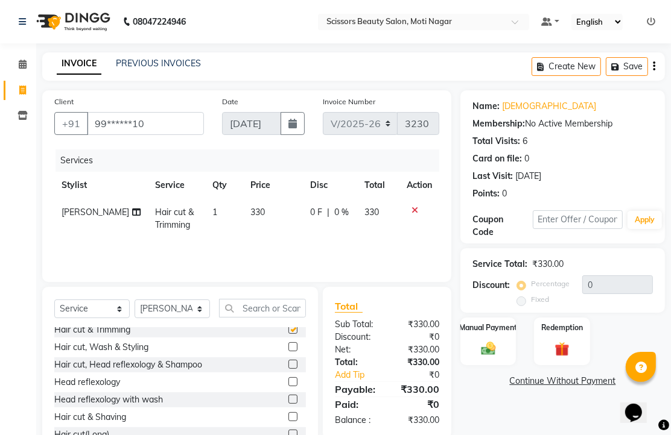
checkbox input "false"
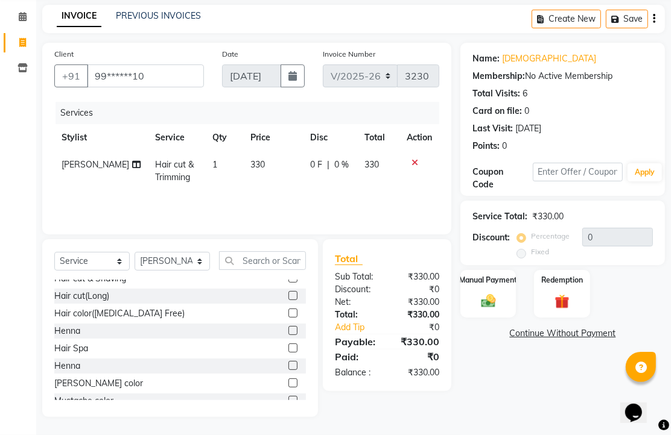
scroll to position [95, 0]
click at [482, 292] on img at bounding box center [488, 300] width 25 height 17
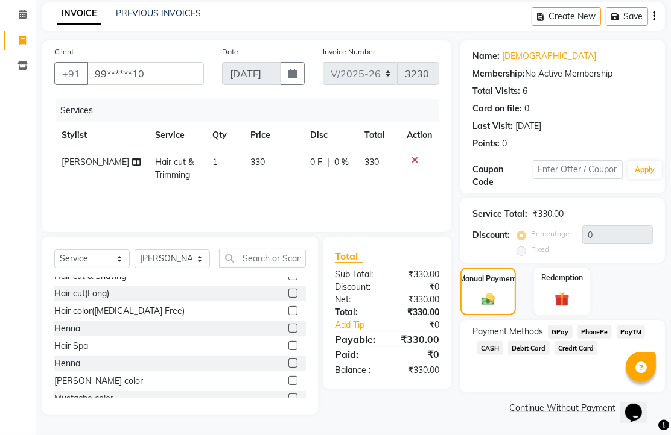
click at [605, 329] on span "PhonePe" at bounding box center [594, 332] width 34 height 14
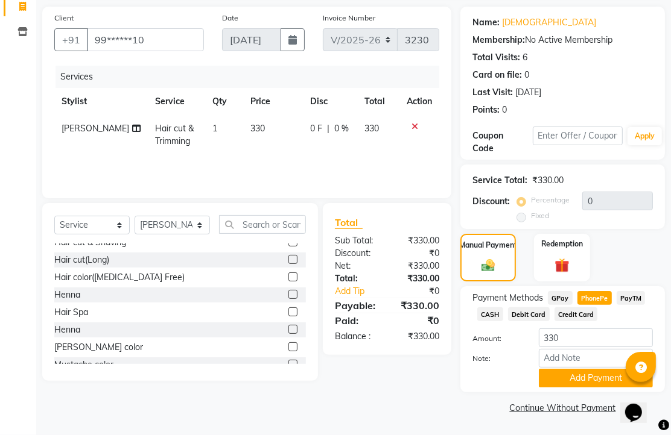
scroll to position [150, 0]
click at [589, 370] on button "Add Payment" at bounding box center [596, 378] width 114 height 19
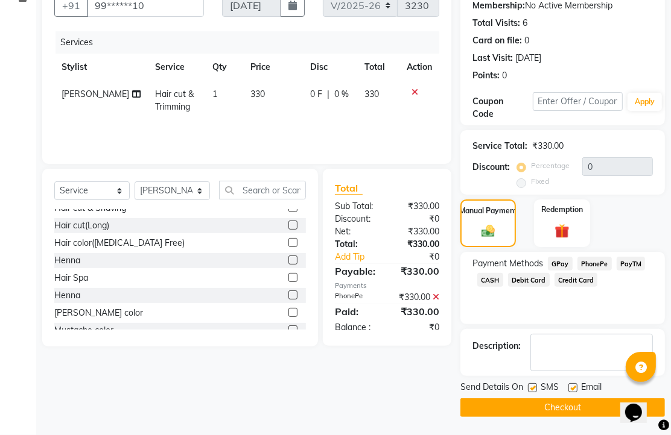
scroll to position [183, 0]
click at [575, 384] on label at bounding box center [572, 388] width 9 height 9
click at [575, 385] on input "checkbox" at bounding box center [572, 389] width 8 height 8
checkbox input "false"
click at [559, 400] on button "Checkout" at bounding box center [562, 408] width 204 height 19
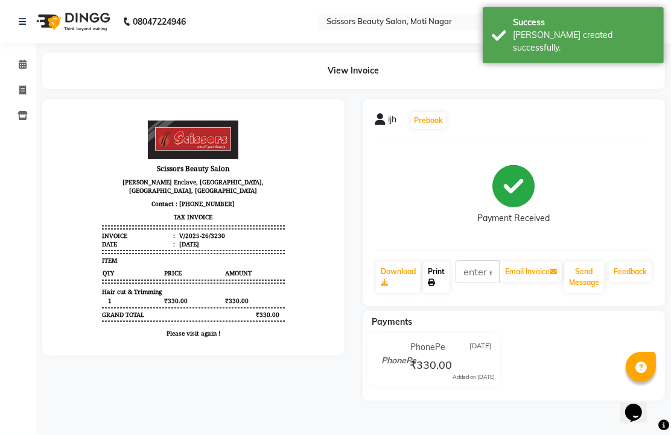
click at [447, 293] on link "Print" at bounding box center [436, 277] width 27 height 31
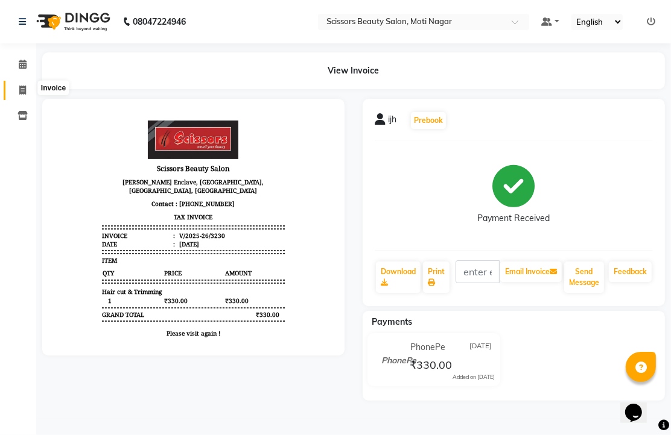
click at [19, 89] on icon at bounding box center [22, 90] width 7 height 9
select select "service"
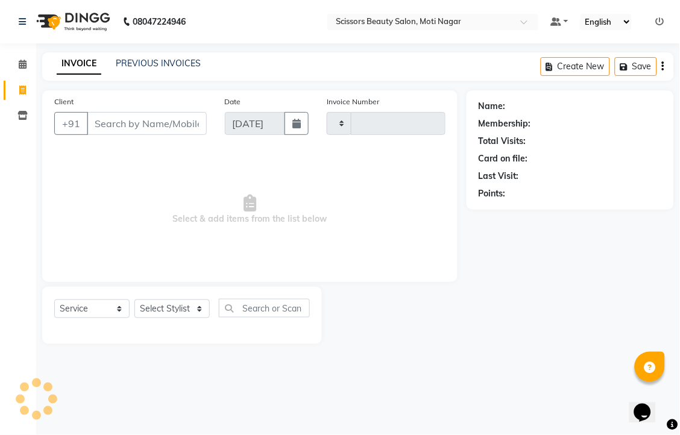
type input "3231"
select select "7057"
click at [107, 135] on input "Client" at bounding box center [147, 123] width 120 height 23
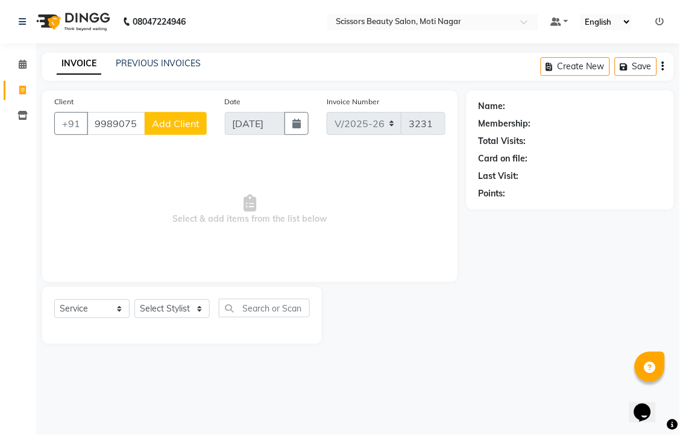
type input "9989075673"
click at [197, 318] on select "Select Stylist Arman [PERSON_NAME] [PERSON_NAME] [PERSON_NAME] Sir Staff" at bounding box center [171, 309] width 75 height 19
click at [139, 318] on select "Select Stylist Arman [PERSON_NAME] [PERSON_NAME] [PERSON_NAME] Sir Staff" at bounding box center [171, 309] width 75 height 19
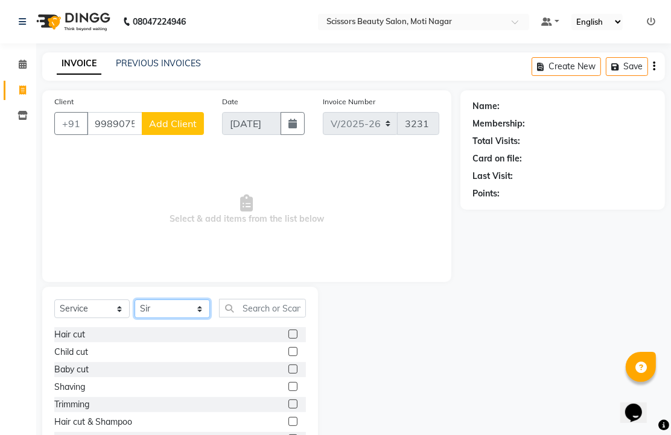
drag, startPoint x: 194, startPoint y: 344, endPoint x: 191, endPoint y: 338, distance: 6.5
click at [194, 318] on select "Select Stylist Arman [PERSON_NAME] [PERSON_NAME] [PERSON_NAME] Sir Staff" at bounding box center [171, 309] width 75 height 19
select select "81450"
click at [139, 318] on select "Select Stylist Arman [PERSON_NAME] [PERSON_NAME] [PERSON_NAME] Sir Staff" at bounding box center [171, 309] width 75 height 19
click at [288, 339] on label at bounding box center [292, 334] width 9 height 9
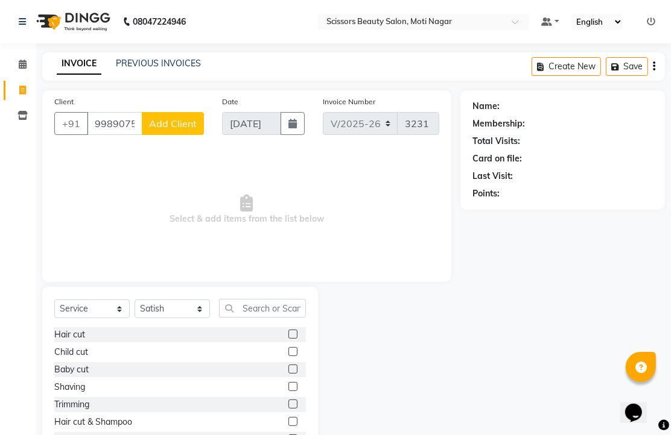
click at [288, 339] on input "checkbox" at bounding box center [292, 335] width 8 height 8
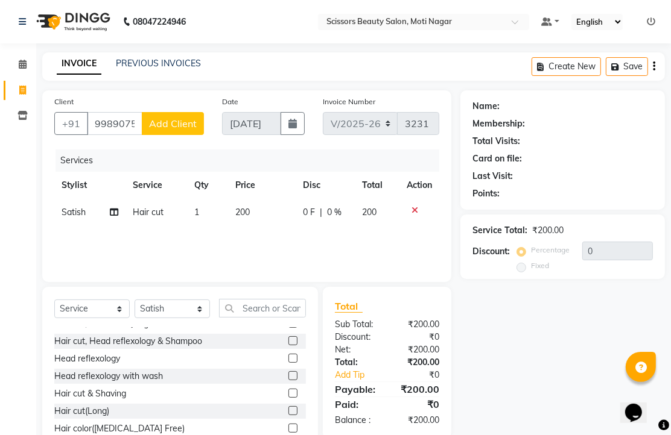
checkbox input "false"
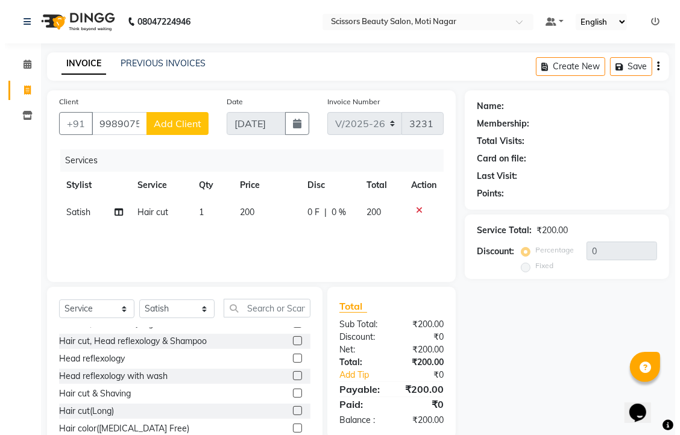
scroll to position [134, 0]
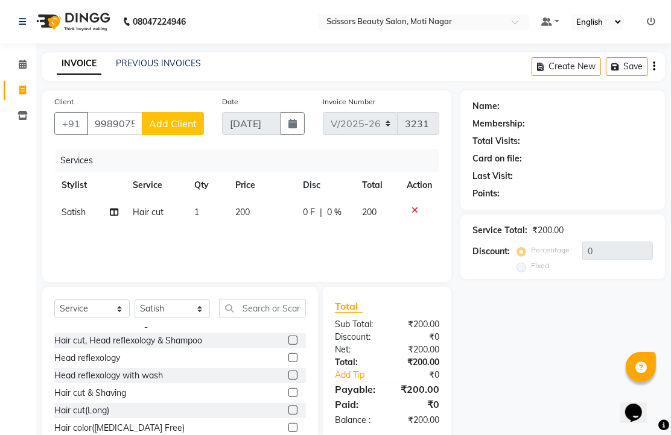
click at [191, 130] on span "Add Client" at bounding box center [173, 124] width 48 height 12
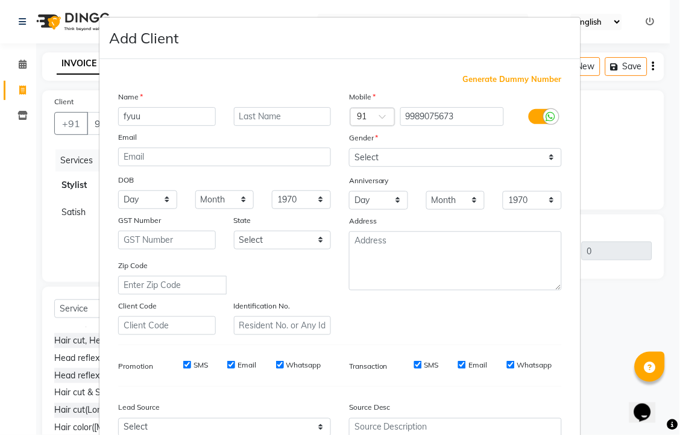
type input "fyuu"
click at [538, 167] on select "Select [DEMOGRAPHIC_DATA] [DEMOGRAPHIC_DATA] Other Prefer Not To Say" at bounding box center [455, 157] width 213 height 19
select select "[DEMOGRAPHIC_DATA]"
click at [349, 167] on select "Select [DEMOGRAPHIC_DATA] [DEMOGRAPHIC_DATA] Other Prefer Not To Say" at bounding box center [455, 157] width 213 height 19
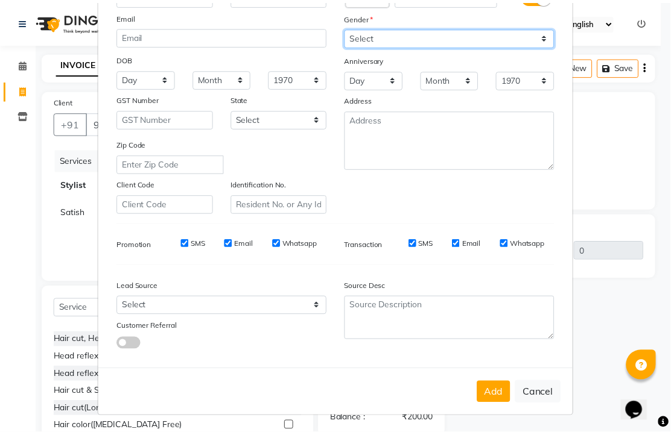
scroll to position [229, 0]
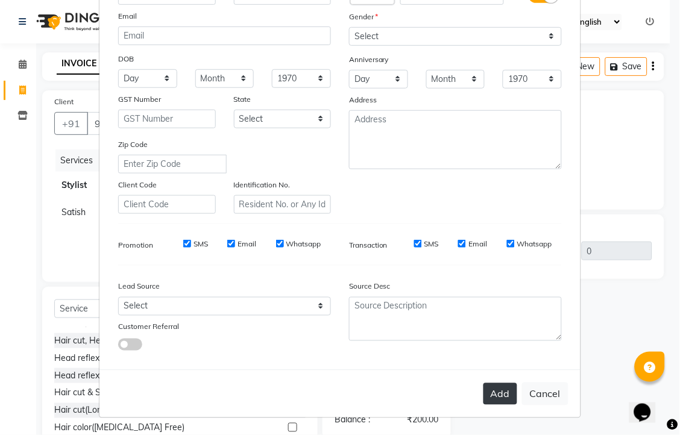
click at [484, 384] on button "Add" at bounding box center [501, 395] width 34 height 22
type input "99******73"
select select
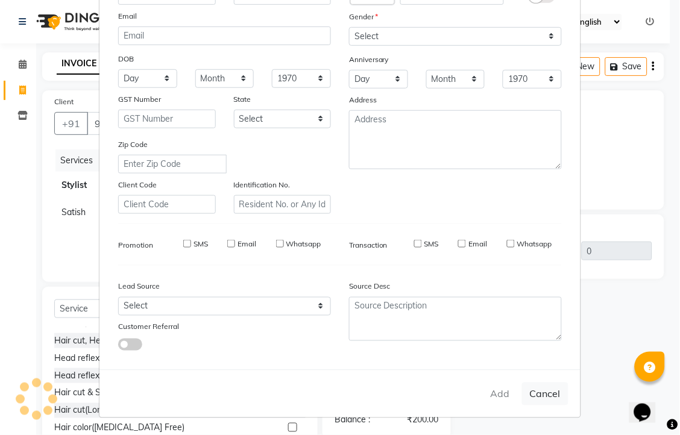
select select
checkbox input "false"
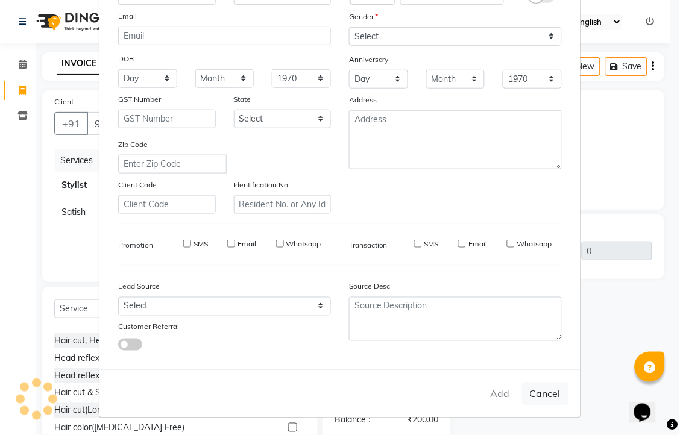
checkbox input "false"
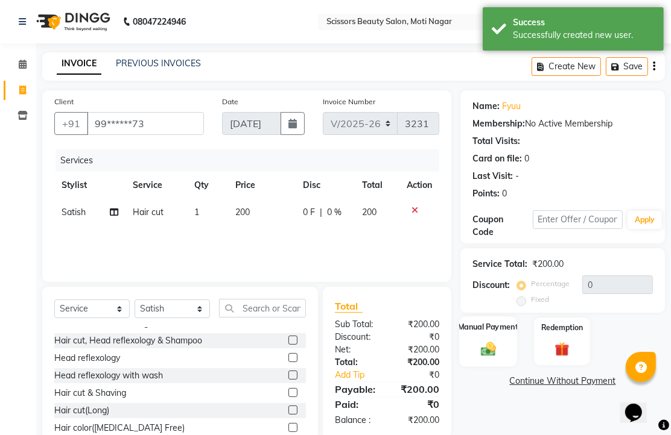
click at [487, 358] on img at bounding box center [488, 348] width 25 height 17
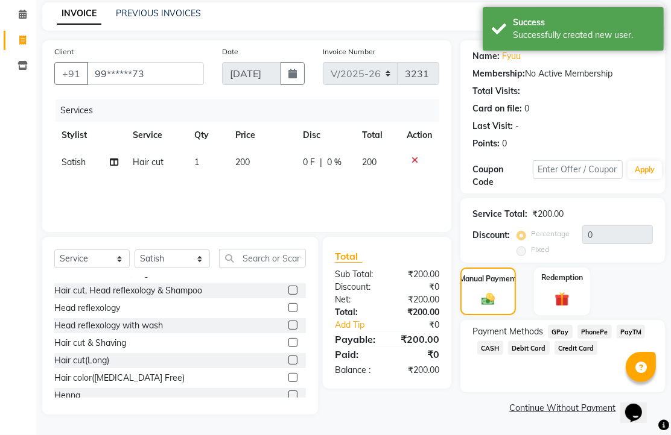
scroll to position [98, 0]
click at [599, 329] on span "PhonePe" at bounding box center [594, 332] width 34 height 14
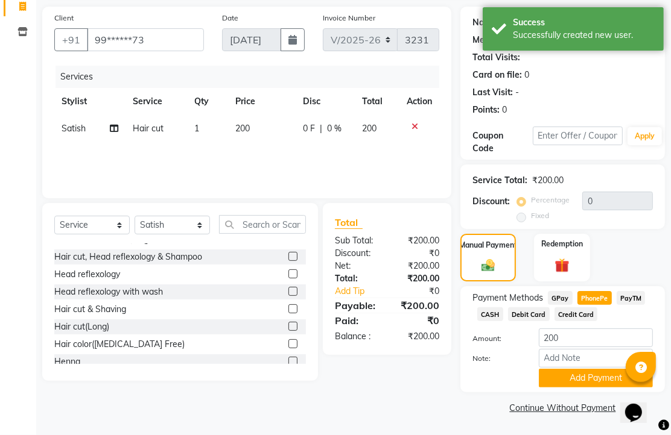
click at [503, 321] on span "CASH" at bounding box center [490, 315] width 26 height 14
click at [562, 372] on button "Add Payment" at bounding box center [596, 378] width 114 height 19
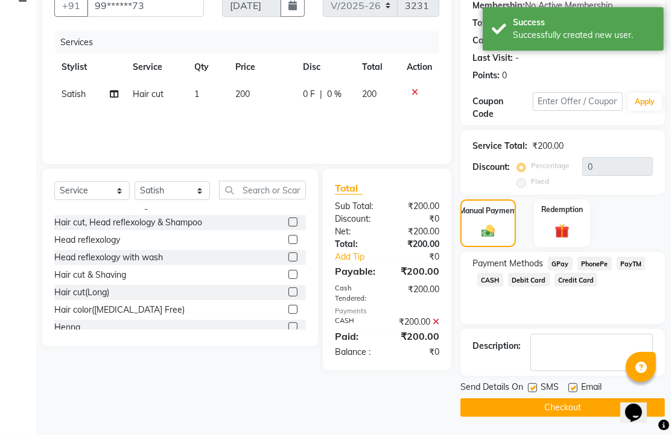
click at [575, 393] on label at bounding box center [572, 388] width 9 height 9
click at [575, 393] on input "checkbox" at bounding box center [572, 389] width 8 height 8
checkbox input "false"
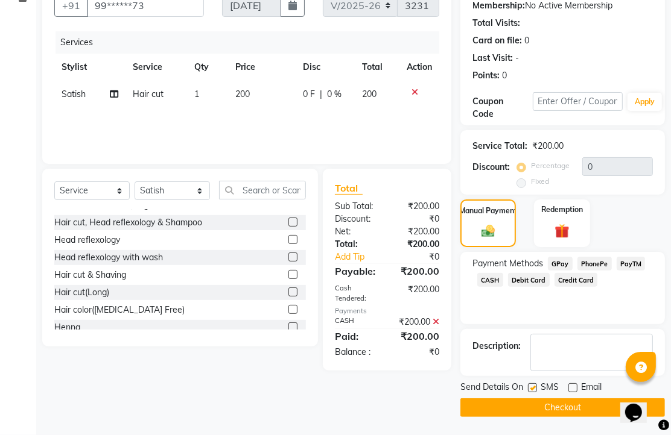
scroll to position [183, 0]
click at [584, 409] on button "Checkout" at bounding box center [562, 408] width 204 height 19
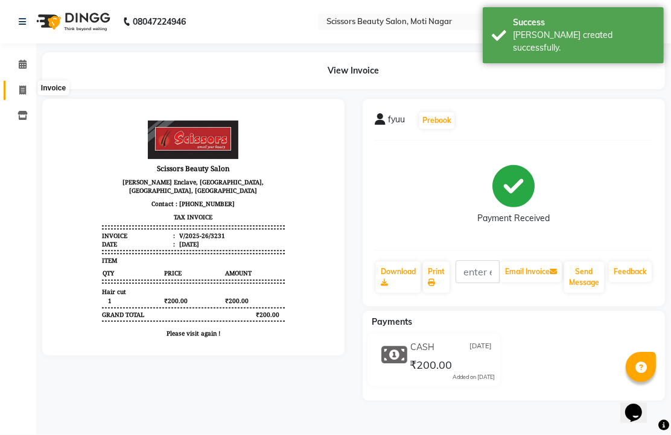
click at [25, 88] on icon at bounding box center [22, 90] width 7 height 9
select select "service"
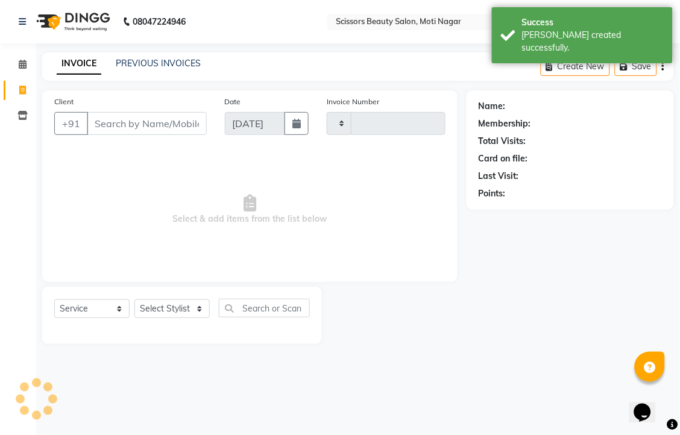
type input "3232"
select select "7057"
